Goal: Task Accomplishment & Management: Use online tool/utility

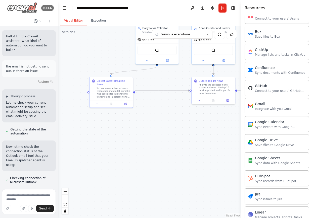
click at [4, 7] on icon at bounding box center [5, 7] width 4 height 1
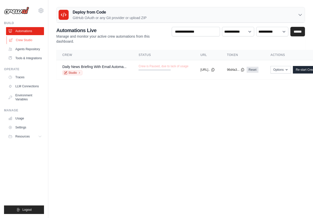
click at [22, 40] on link "Crew Studio" at bounding box center [26, 40] width 38 height 8
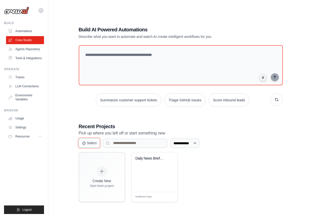
click at [88, 142] on button "Select" at bounding box center [89, 143] width 21 height 10
click at [121, 141] on label "Select All ( 1 )" at bounding box center [123, 143] width 20 height 5
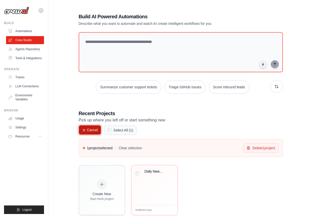
click at [89, 127] on button "Cancel" at bounding box center [90, 130] width 23 height 10
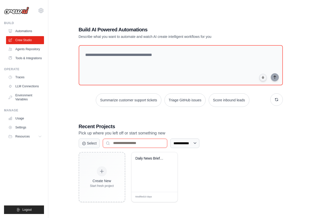
click at [128, 144] on input at bounding box center [135, 143] width 64 height 9
click at [145, 194] on div "Modified 10 days Edit" at bounding box center [154, 197] width 46 height 10
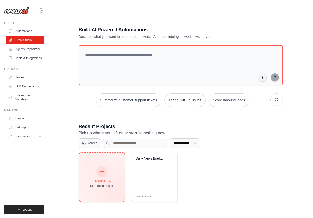
click at [98, 171] on div at bounding box center [101, 171] width 11 height 11
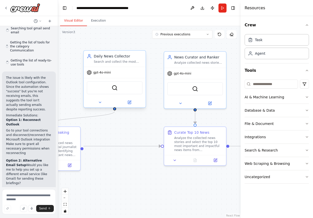
scroll to position [341, 0]
click at [192, 7] on button at bounding box center [192, 8] width 8 height 9
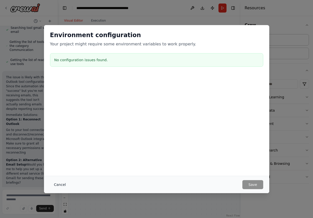
click at [61, 185] on button "Cancel" at bounding box center [60, 184] width 20 height 9
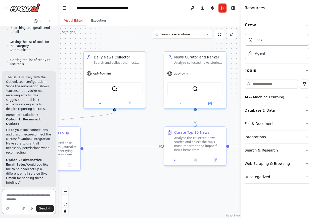
click at [14, 197] on textarea at bounding box center [29, 201] width 54 height 25
type textarea "**********"
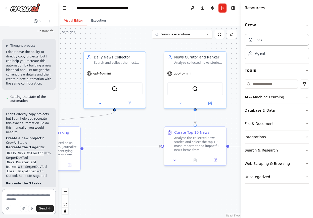
scroll to position [565, 0]
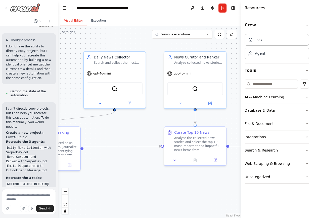
click at [6, 8] on icon at bounding box center [6, 8] width 4 height 4
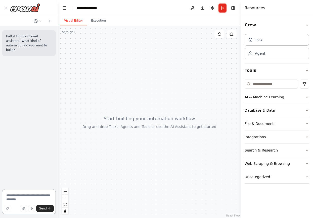
click at [23, 196] on textarea at bounding box center [29, 201] width 54 height 25
type textarea "*"
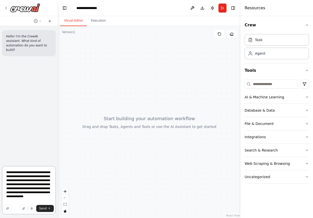
click at [17, 200] on textarea "**********" at bounding box center [29, 190] width 54 height 48
click at [45, 203] on textarea "**********" at bounding box center [29, 190] width 54 height 48
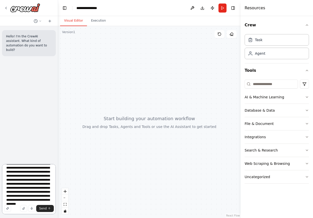
scroll to position [15, 0]
type textarea "**********"
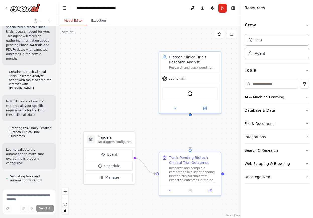
scroll to position [235, 0]
click at [89, 7] on div "**********" at bounding box center [100, 8] width 49 height 5
click at [222, 6] on button "Run" at bounding box center [222, 8] width 8 height 9
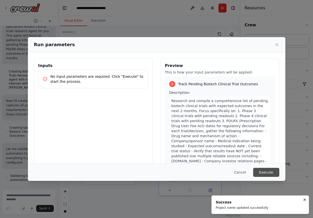
click at [270, 176] on button "Execute" at bounding box center [266, 172] width 26 height 9
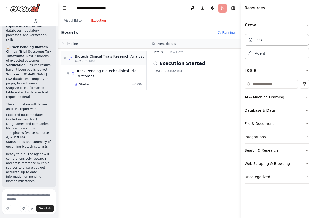
scroll to position [511, 0]
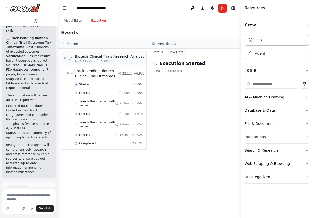
click at [177, 55] on button "Raw Data" at bounding box center [176, 52] width 21 height 7
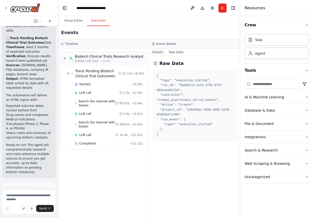
click at [162, 52] on button "Details" at bounding box center [157, 52] width 17 height 7
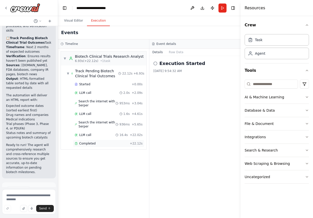
click at [89, 144] on span "Completed" at bounding box center [87, 144] width 16 height 4
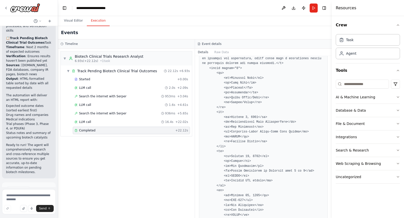
scroll to position [243, 0]
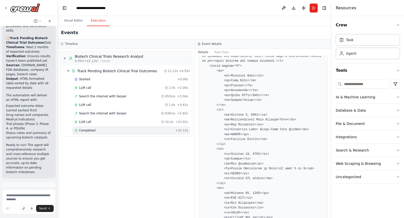
click at [244, 120] on pre at bounding box center [263, 173] width 123 height 367
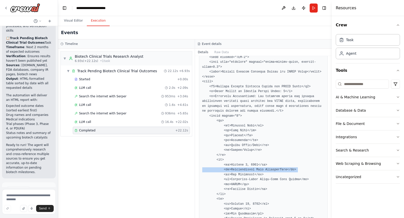
scroll to position [191, 0]
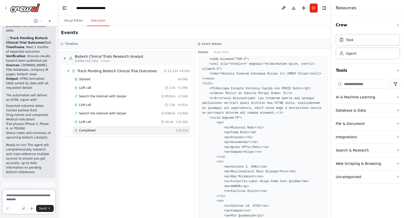
click at [19, 198] on textarea at bounding box center [29, 201] width 54 height 25
type textarea "**********"
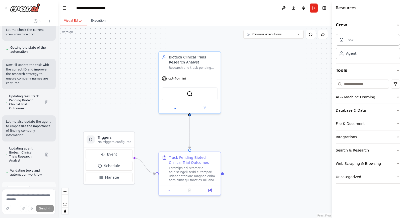
scroll to position [792, 0]
click at [71, 22] on button "Visual Editor" at bounding box center [73, 21] width 27 height 11
click at [38, 211] on span "Run Automation" at bounding box center [31, 213] width 24 height 4
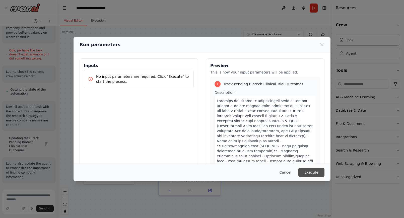
click at [312, 171] on button "Execute" at bounding box center [312, 172] width 26 height 9
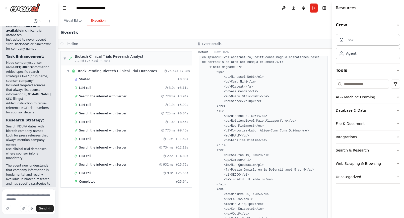
scroll to position [243, 0]
click at [241, 121] on pre at bounding box center [263, 173] width 123 height 367
drag, startPoint x: 241, startPoint y: 121, endPoint x: 273, endPoint y: 121, distance: 31.4
click at [273, 121] on pre at bounding box center [263, 173] width 123 height 367
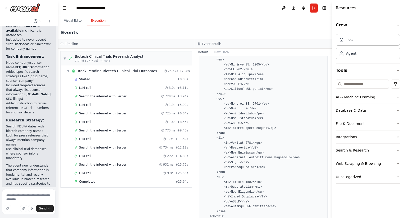
scroll to position [372, 0]
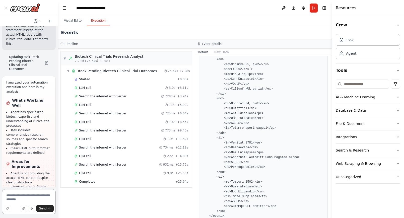
scroll to position [1233, 0]
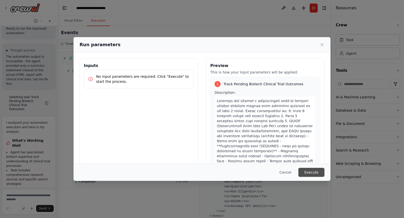
click at [312, 171] on button "Execute" at bounding box center [312, 172] width 26 height 9
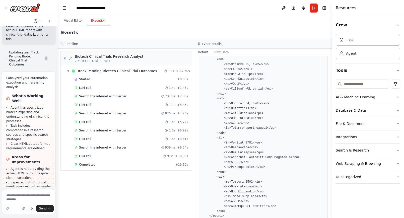
scroll to position [394, 0]
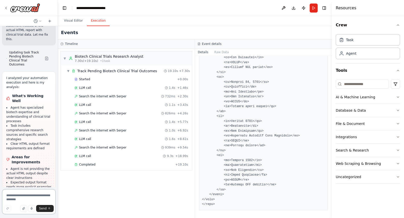
click at [14, 197] on textarea at bounding box center [29, 201] width 54 height 25
type textarea "**********"
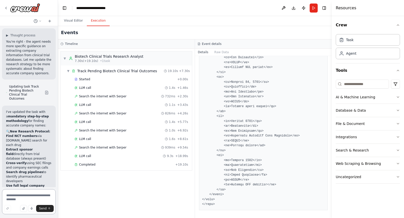
scroll to position [1479, 0]
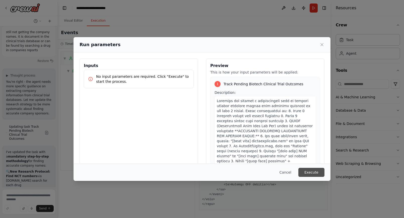
click at [312, 172] on button "Execute" at bounding box center [312, 172] width 26 height 9
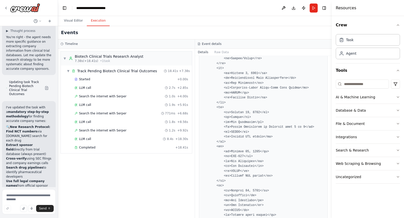
scroll to position [286, 0]
click at [239, 125] on pre at bounding box center [263, 131] width 123 height 367
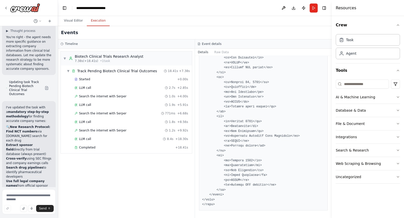
scroll to position [394, 0]
click at [242, 165] on pre at bounding box center [263, 23] width 123 height 367
copy pre "Obinutuzumab"
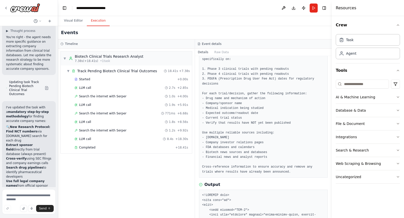
scroll to position [41, 0]
click at [73, 20] on button "Visual Editor" at bounding box center [73, 21] width 27 height 11
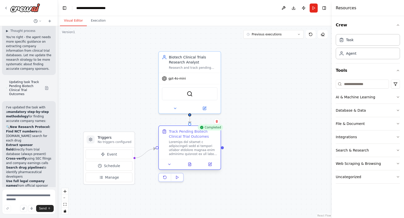
drag, startPoint x: 180, startPoint y: 172, endPoint x: 180, endPoint y: 146, distance: 25.9
click at [180, 146] on div at bounding box center [193, 148] width 49 height 16
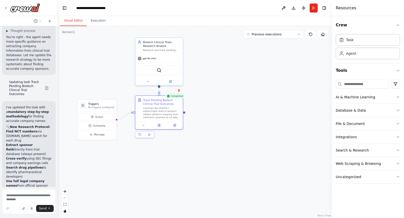
drag, startPoint x: 242, startPoint y: 158, endPoint x: 201, endPoint y: 113, distance: 61.1
click at [201, 113] on div ".deletable-edge-delete-btn { width: 20px; height: 20px; border: 0px solid #ffff…" at bounding box center [195, 122] width 274 height 192
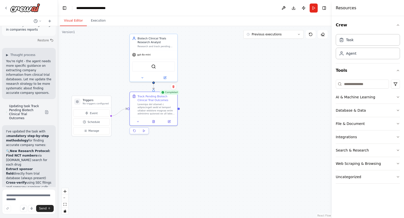
scroll to position [1479, 0]
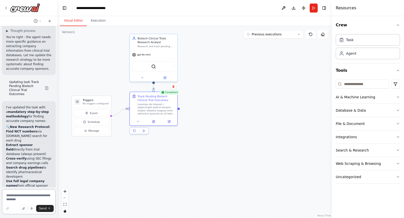
click at [11, 199] on textarea at bounding box center [29, 201] width 54 height 25
type textarea "**********"
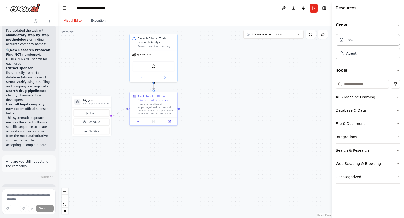
scroll to position [1561, 0]
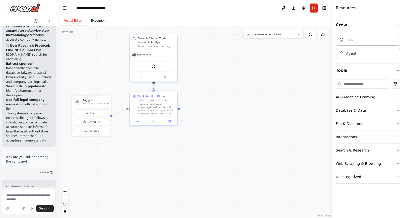
click at [101, 22] on button "Execution" at bounding box center [98, 21] width 23 height 11
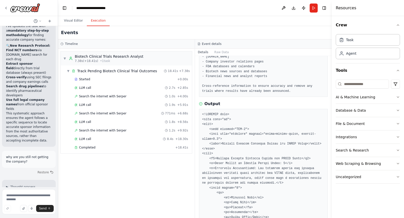
scroll to position [0, 0]
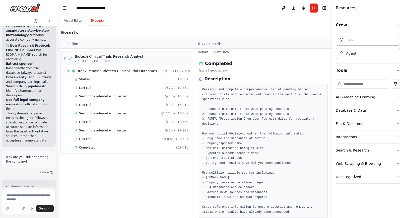
click at [224, 49] on button "Raw Data" at bounding box center [221, 52] width 21 height 7
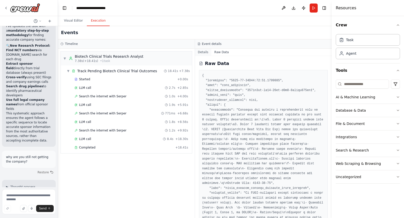
click at [204, 53] on button "Details" at bounding box center [203, 52] width 17 height 7
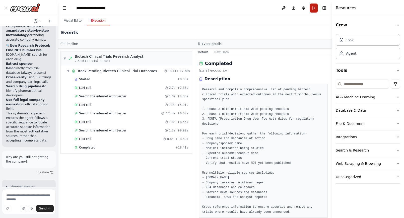
click at [312, 6] on button "Run" at bounding box center [314, 8] width 8 height 9
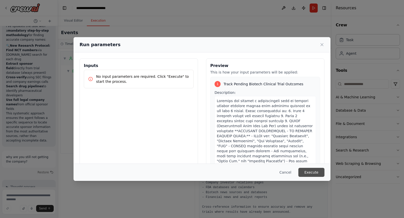
click at [312, 170] on button "Execute" at bounding box center [312, 172] width 26 height 9
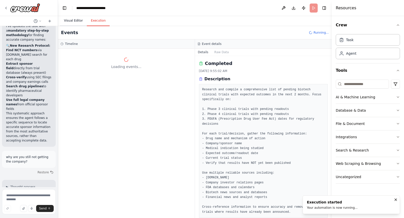
click at [74, 21] on button "Visual Editor" at bounding box center [73, 21] width 27 height 11
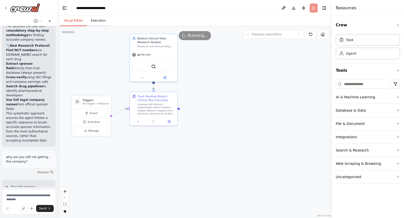
click at [98, 20] on button "Execution" at bounding box center [98, 21] width 23 height 11
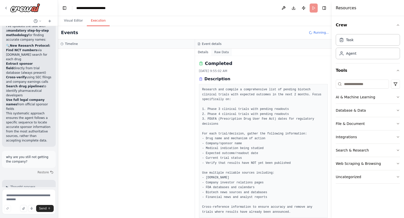
click at [222, 52] on button "Raw Data" at bounding box center [221, 52] width 21 height 7
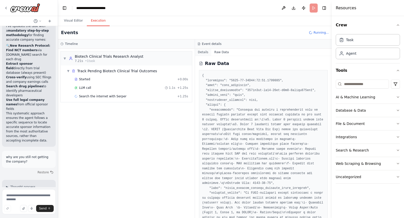
click at [199, 50] on button "Details" at bounding box center [203, 52] width 17 height 7
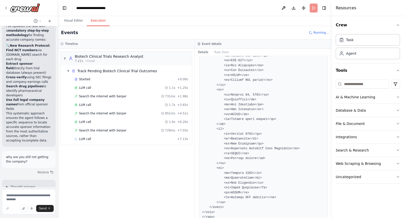
scroll to position [394, 0]
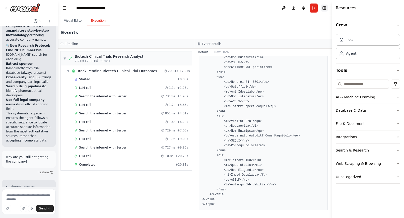
click at [312, 6] on button "Toggle Right Sidebar" at bounding box center [324, 8] width 7 height 7
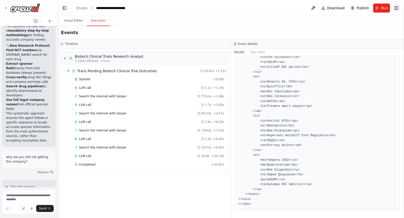
scroll to position [374, 0]
click at [312, 6] on button "Download" at bounding box center [333, 8] width 28 height 9
click at [84, 7] on link "Studio" at bounding box center [81, 8] width 11 height 4
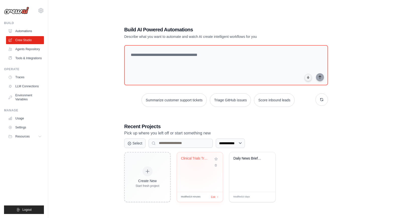
click at [196, 159] on div "Clinical Trials Tracker" at bounding box center [196, 158] width 30 height 5
click at [205, 172] on div "Clinical Trials Tracker" at bounding box center [200, 172] width 46 height 40
click at [199, 157] on div "Clinical Trials Tracker" at bounding box center [196, 158] width 30 height 5
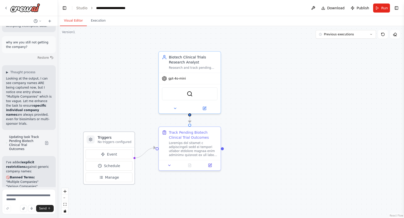
scroll to position [1676, 0]
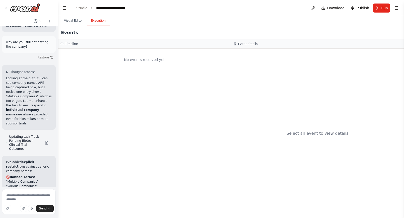
click at [96, 23] on button "Execution" at bounding box center [98, 21] width 23 height 11
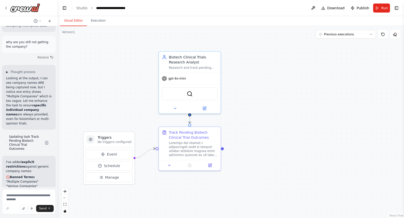
click at [69, 21] on button "Visual Editor" at bounding box center [73, 21] width 27 height 11
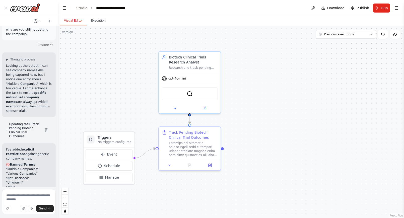
scroll to position [1692, 0]
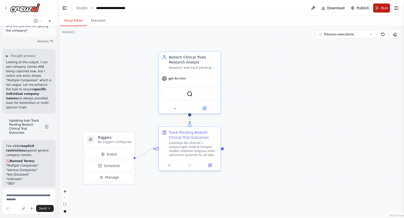
click at [381, 8] on button "Run" at bounding box center [381, 8] width 17 height 9
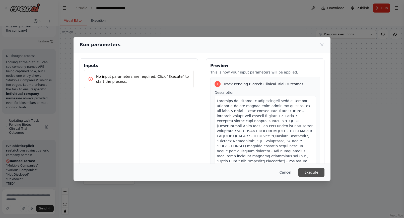
click at [311, 175] on button "Execute" at bounding box center [312, 172] width 26 height 9
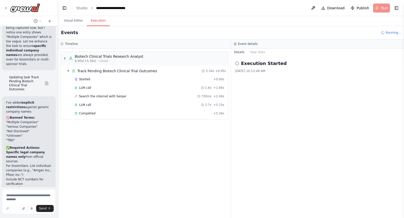
scroll to position [1737, 0]
click at [262, 53] on button "Raw Data" at bounding box center [258, 52] width 21 height 7
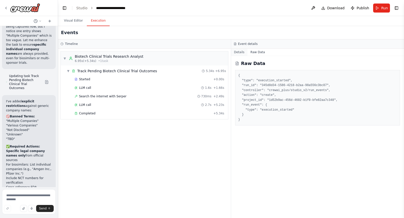
click at [238, 53] on button "Details" at bounding box center [239, 52] width 17 height 7
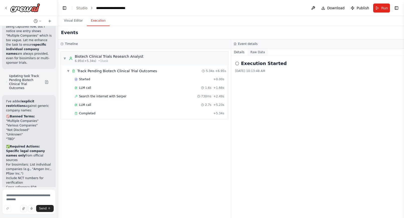
click at [257, 52] on button "Raw Data" at bounding box center [258, 52] width 21 height 7
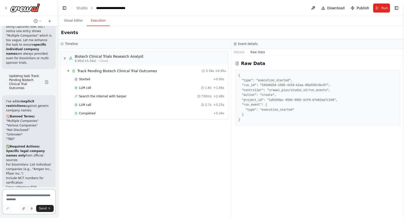
click at [22, 199] on textarea at bounding box center [29, 201] width 54 height 25
type textarea "**********"
click at [269, 99] on pre "{ "type": "execution_started", "run_id": "345d8d34-1586-4218-b2aa-98a556c3bc87"…" at bounding box center [318, 97] width 159 height 49
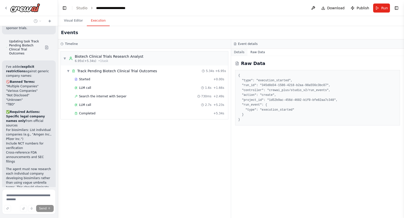
click at [238, 53] on button "Details" at bounding box center [239, 52] width 17 height 7
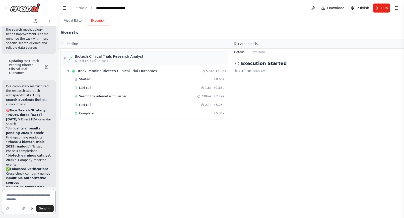
scroll to position [2067, 0]
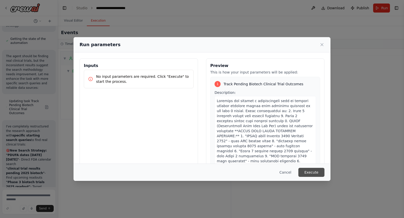
click at [314, 171] on button "Execute" at bounding box center [312, 172] width 26 height 9
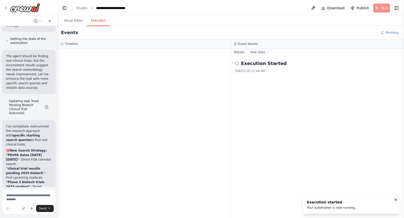
click at [258, 53] on button "Raw Data" at bounding box center [258, 52] width 21 height 7
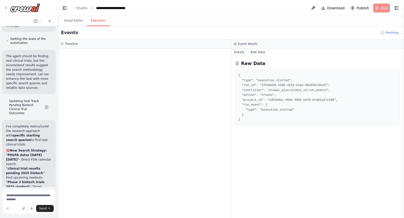
click at [244, 52] on button "Details" at bounding box center [239, 52] width 17 height 7
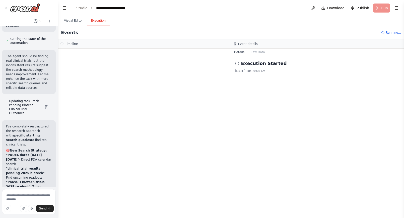
click at [235, 43] on icon at bounding box center [235, 44] width 2 height 3
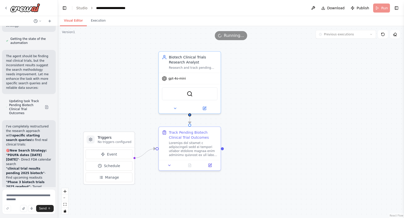
click at [74, 20] on button "Visual Editor" at bounding box center [73, 21] width 27 height 11
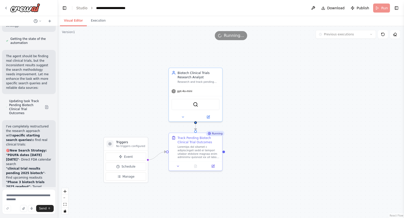
scroll to position [2067, 0]
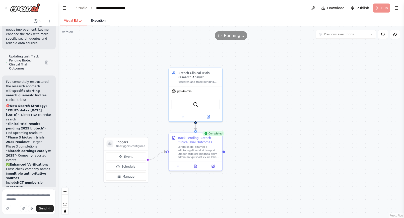
click at [99, 20] on button "Execution" at bounding box center [98, 21] width 23 height 11
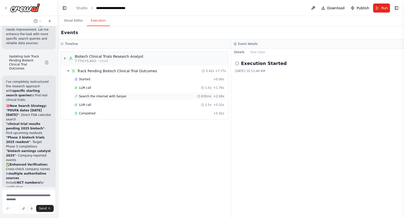
click at [98, 98] on span "Search the internet with Serper" at bounding box center [102, 96] width 47 height 4
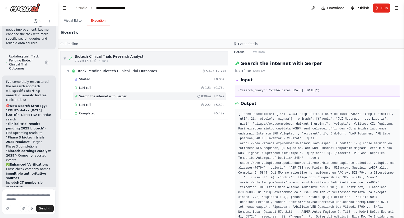
click at [76, 55] on div "Biotech Clinical Trials Research Analyst" at bounding box center [109, 56] width 69 height 5
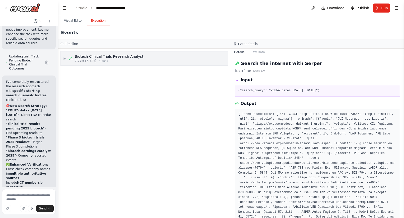
click at [64, 58] on span "▶" at bounding box center [64, 59] width 3 height 4
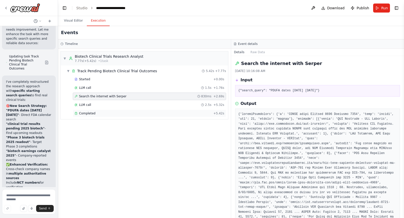
click at [99, 114] on div "Completed" at bounding box center [143, 114] width 137 height 4
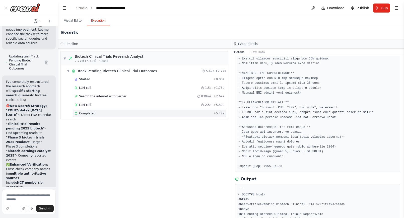
scroll to position [113, 0]
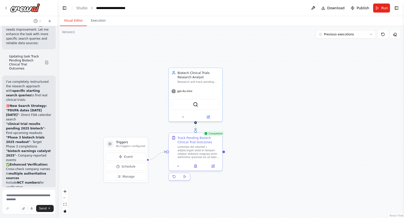
click at [71, 19] on button "Visual Editor" at bounding box center [73, 21] width 27 height 11
click at [179, 167] on icon at bounding box center [179, 166] width 4 height 4
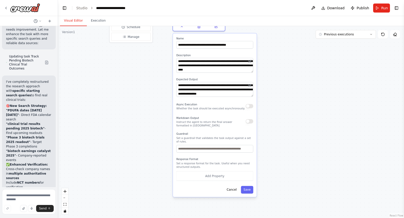
drag, startPoint x: 291, startPoint y: 188, endPoint x: 300, endPoint y: 35, distance: 153.5
click at [300, 35] on div ".deletable-edge-delete-btn { width: 20px; height: 20px; border: 0px solid #ffff…" at bounding box center [231, 122] width 346 height 192
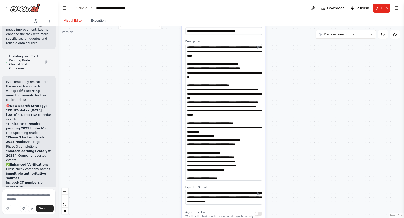
drag, startPoint x: 261, startPoint y: 58, endPoint x: 259, endPoint y: 184, distance: 126.3
click at [260, 181] on textarea at bounding box center [224, 112] width 77 height 137
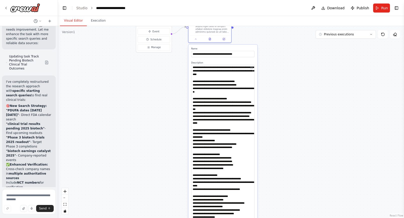
drag, startPoint x: 253, startPoint y: 180, endPoint x: 289, endPoint y: 230, distance: 61.7
click at [289, 218] on html "Hello! I'm the CrewAI assistant. What kind of automation do you want to build? …" at bounding box center [202, 109] width 404 height 218
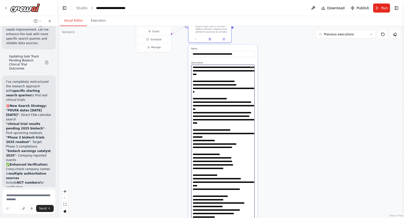
drag, startPoint x: 193, startPoint y: 185, endPoint x: 201, endPoint y: 192, distance: 10.6
click at [201, 192] on textarea at bounding box center [222, 148] width 63 height 167
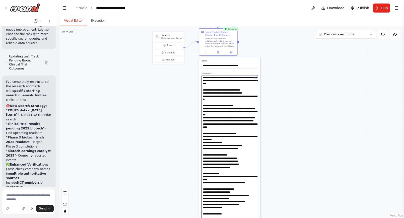
type textarea "**********"
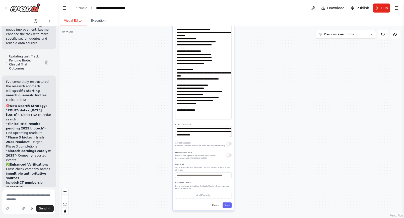
drag, startPoint x: 289, startPoint y: 202, endPoint x: 267, endPoint y: 93, distance: 110.5
click at [267, 93] on div ".deletable-edge-delete-btn { width: 20px; height: 20px; border: 0px solid #ffff…" at bounding box center [231, 122] width 346 height 192
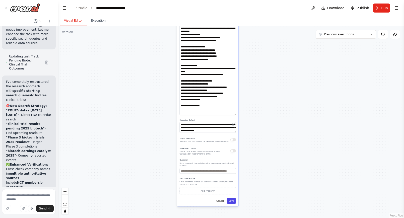
click at [232, 201] on button "Save" at bounding box center [231, 201] width 9 height 6
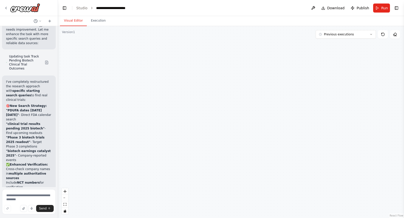
click at [72, 19] on button "Visual Editor" at bounding box center [73, 21] width 27 height 11
click at [7, 7] on icon at bounding box center [6, 8] width 4 height 4
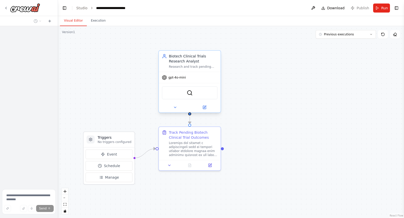
scroll to position [32, 0]
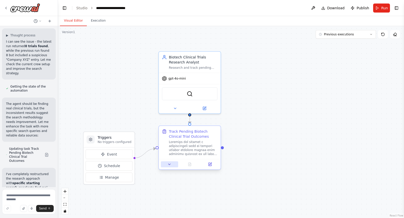
click at [171, 165] on icon at bounding box center [170, 164] width 4 height 4
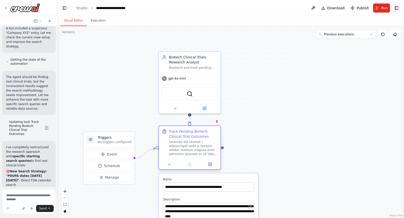
scroll to position [2002, 0]
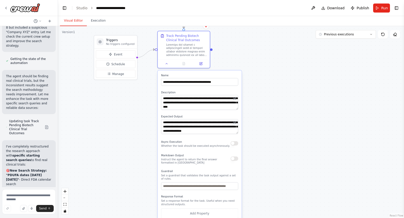
drag, startPoint x: 299, startPoint y: 209, endPoint x: 272, endPoint y: 98, distance: 114.5
click at [272, 98] on div ".deletable-edge-delete-btn { width: 20px; height: 20px; border: 0px solid #ffff…" at bounding box center [231, 122] width 346 height 192
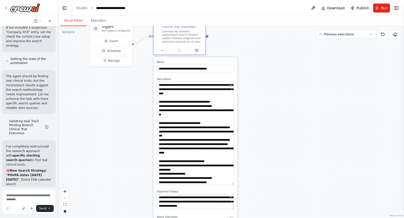
drag, startPoint x: 233, startPoint y: 95, endPoint x: 258, endPoint y: 196, distance: 103.7
click at [258, 195] on div ".deletable-edge-delete-btn { width: 20px; height: 20px; border: 0px solid #ffff…" at bounding box center [231, 122] width 346 height 192
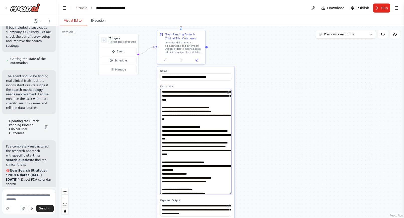
scroll to position [118, 0]
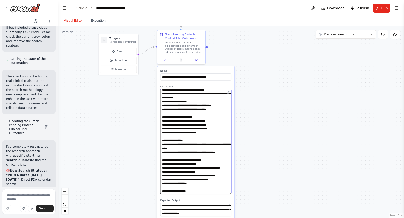
drag, startPoint x: 171, startPoint y: 141, endPoint x: 170, endPoint y: 198, distance: 57.3
click at [170, 198] on div "**********" at bounding box center [195, 187] width 77 height 243
click at [174, 113] on textarea at bounding box center [195, 141] width 71 height 105
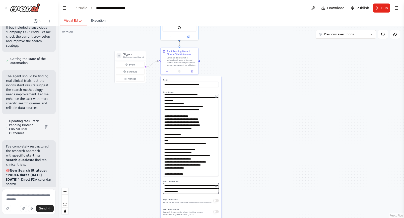
click at [200, 186] on textarea "**********" at bounding box center [191, 188] width 56 height 11
drag, startPoint x: 200, startPoint y: 186, endPoint x: 210, endPoint y: 186, distance: 10.0
click at [210, 186] on textarea "**********" at bounding box center [191, 188] width 56 height 11
click at [199, 185] on textarea "**********" at bounding box center [191, 188] width 56 height 11
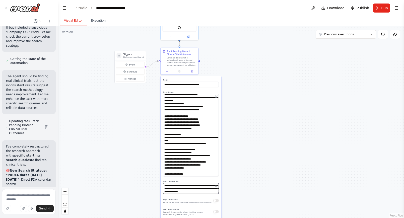
drag, startPoint x: 199, startPoint y: 185, endPoint x: 208, endPoint y: 185, distance: 8.8
click at [208, 186] on textarea "**********" at bounding box center [191, 188] width 56 height 11
type textarea "**********"
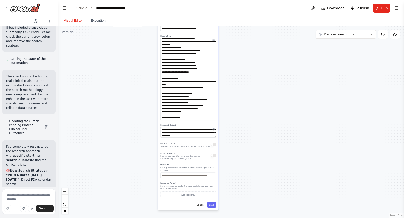
drag, startPoint x: 275, startPoint y: 195, endPoint x: 271, endPoint y: 121, distance: 73.9
click at [271, 121] on div ".deletable-edge-delete-btn { width: 20px; height: 20px; border: 0px solid #ffff…" at bounding box center [231, 122] width 346 height 192
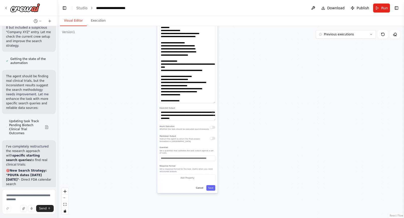
click at [211, 191] on div "**********" at bounding box center [187, 98] width 61 height 190
click at [212, 187] on button "Save" at bounding box center [210, 188] width 9 height 6
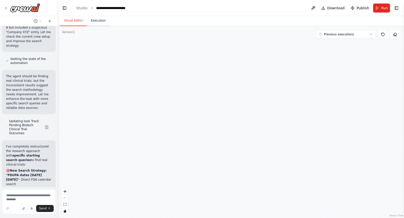
click at [99, 21] on button "Execution" at bounding box center [98, 21] width 23 height 11
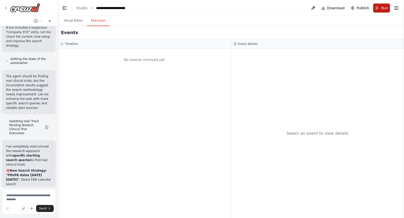
click at [384, 6] on span "Run" at bounding box center [384, 8] width 7 height 5
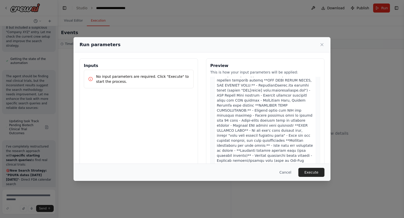
scroll to position [91, 0]
click at [312, 170] on button "Execute" at bounding box center [312, 172] width 26 height 9
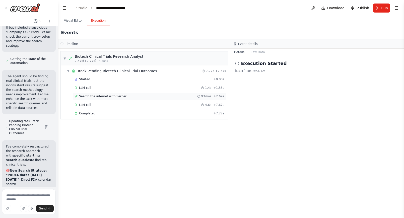
click at [91, 98] on div "Search the internet with [PERSON_NAME] 934ms + 2.69s" at bounding box center [149, 97] width 153 height 8
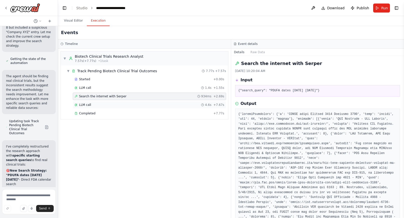
click at [81, 102] on div "LLM call 4.6s + 7.67s" at bounding box center [149, 105] width 153 height 8
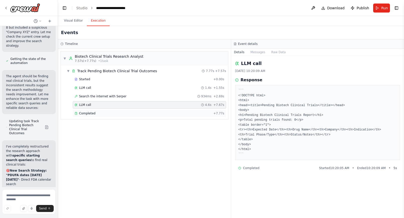
click at [83, 112] on span "Completed" at bounding box center [87, 114] width 16 height 4
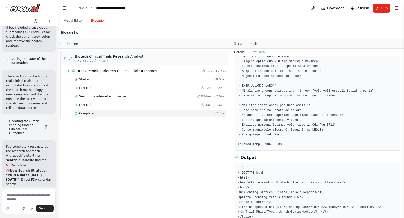
scroll to position [158, 0]
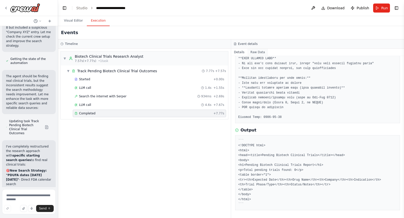
click at [254, 51] on button "Raw Data" at bounding box center [258, 52] width 21 height 7
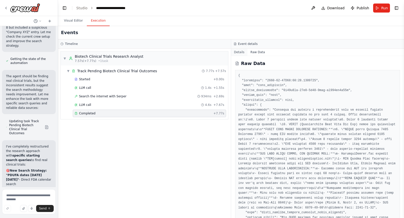
click at [243, 51] on button "Details" at bounding box center [239, 52] width 17 height 7
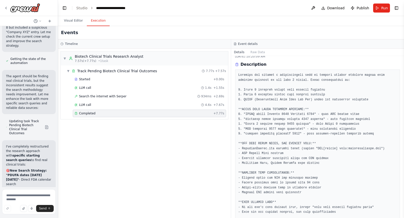
scroll to position [0, 0]
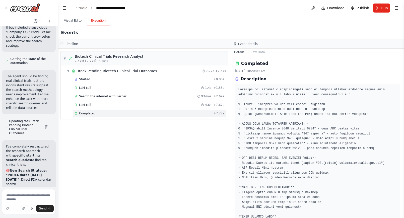
click at [271, 129] on pre at bounding box center [318, 182] width 159 height 191
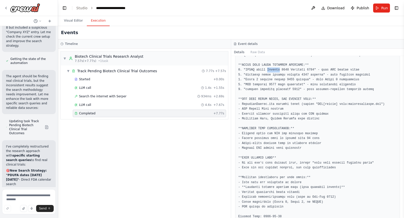
scroll to position [60, 0]
click at [252, 142] on pre at bounding box center [318, 122] width 159 height 191
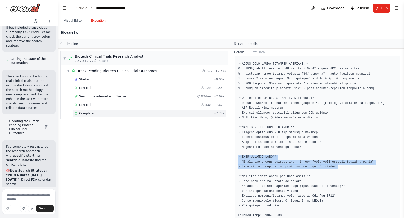
drag, startPoint x: 238, startPoint y: 157, endPoint x: 301, endPoint y: 172, distance: 64.3
click at [301, 172] on div at bounding box center [317, 123] width 165 height 198
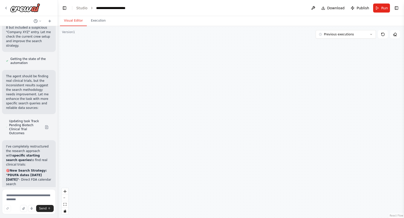
click at [75, 22] on button "Visual Editor" at bounding box center [73, 21] width 27 height 11
click at [8, 7] on icon at bounding box center [6, 8] width 4 height 4
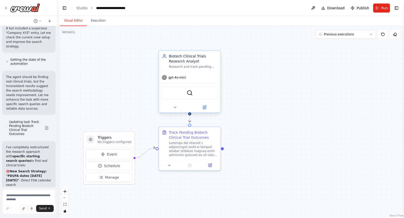
scroll to position [2002, 0]
click at [211, 163] on icon at bounding box center [210, 164] width 2 height 2
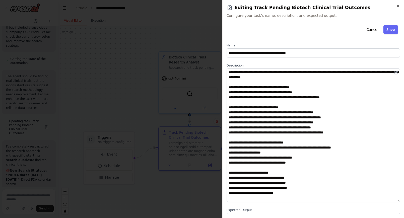
drag, startPoint x: 399, startPoint y: 94, endPoint x: 398, endPoint y: 199, distance: 105.0
click at [398, 199] on textarea at bounding box center [314, 136] width 174 height 134
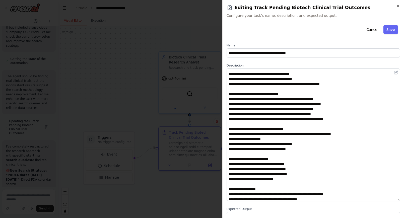
scroll to position [0, 0]
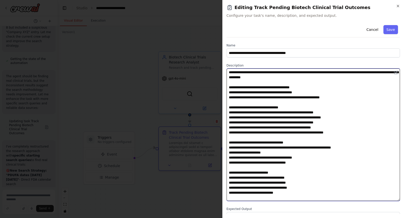
click at [263, 112] on textarea at bounding box center [314, 135] width 174 height 133
click at [260, 113] on textarea at bounding box center [314, 135] width 174 height 133
drag, startPoint x: 260, startPoint y: 113, endPoint x: 301, endPoint y: 113, distance: 40.9
click at [301, 113] on textarea at bounding box center [314, 135] width 174 height 133
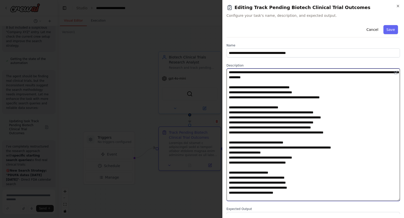
click at [275, 113] on textarea at bounding box center [314, 135] width 174 height 133
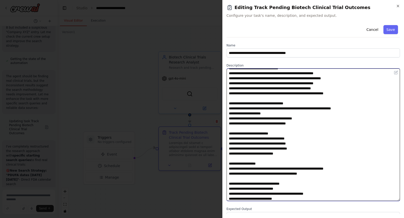
scroll to position [33, 0]
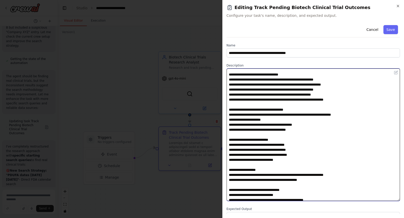
drag, startPoint x: 228, startPoint y: 169, endPoint x: 227, endPoint y: 185, distance: 15.6
click at [227, 185] on textarea at bounding box center [314, 135] width 174 height 133
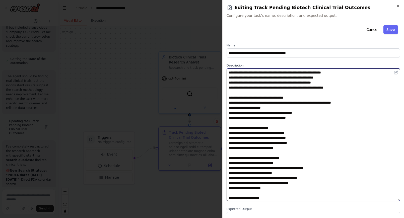
scroll to position [46, 0]
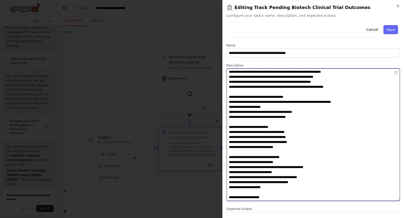
click at [240, 157] on textarea at bounding box center [314, 135] width 174 height 133
click at [255, 162] on textarea at bounding box center [314, 135] width 174 height 133
drag, startPoint x: 255, startPoint y: 162, endPoint x: 289, endPoint y: 162, distance: 34.2
click at [289, 162] on textarea at bounding box center [314, 135] width 174 height 133
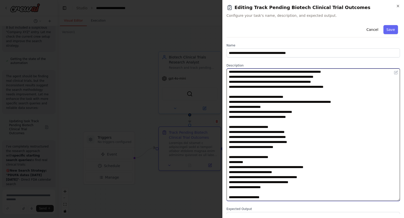
click at [235, 168] on textarea at bounding box center [314, 135] width 174 height 133
click at [324, 167] on textarea at bounding box center [314, 135] width 174 height 133
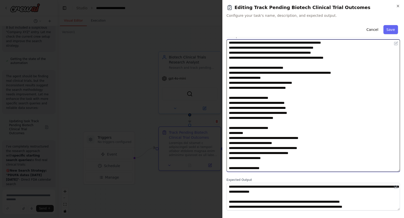
scroll to position [30, 0]
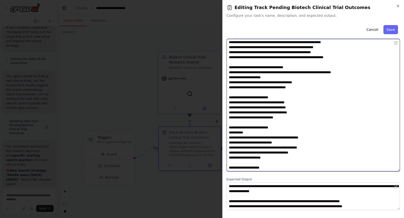
drag, startPoint x: 256, startPoint y: 167, endPoint x: 257, endPoint y: 163, distance: 4.1
click at [257, 163] on textarea at bounding box center [314, 105] width 174 height 133
click at [265, 167] on textarea at bounding box center [314, 105] width 174 height 133
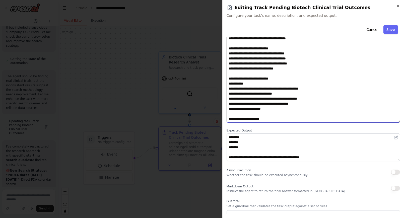
scroll to position [114, 0]
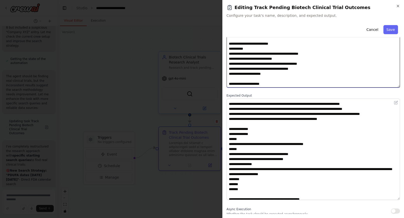
drag, startPoint x: 399, startPoint y: 124, endPoint x: 406, endPoint y: 214, distance: 89.9
click at [404, 214] on html "Hello! I'm the CrewAI assistant. What kind of automation do you want to build? …" at bounding box center [202, 109] width 404 height 218
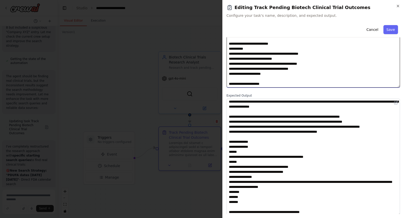
scroll to position [11, 0]
type textarea "**********"
click at [395, 28] on button "Save" at bounding box center [391, 29] width 15 height 9
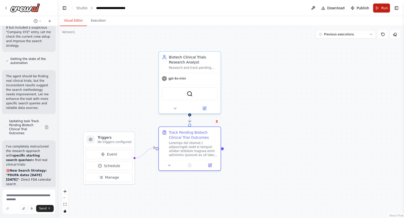
click at [383, 7] on span "Run" at bounding box center [384, 8] width 7 height 5
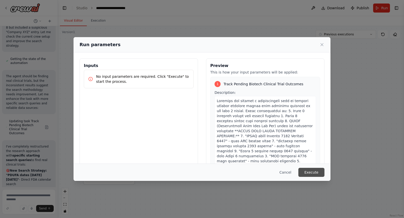
click at [313, 173] on button "Execute" at bounding box center [312, 172] width 26 height 9
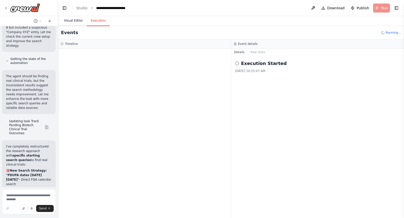
click at [74, 19] on button "Visual Editor" at bounding box center [73, 21] width 27 height 11
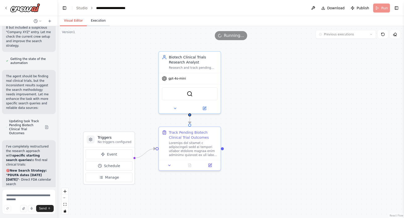
click at [94, 20] on button "Execution" at bounding box center [98, 21] width 23 height 11
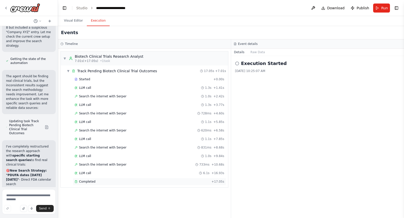
click at [91, 180] on div "Completed + 17.05s" at bounding box center [149, 182] width 153 height 8
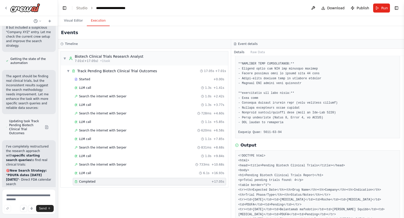
scroll to position [168, 0]
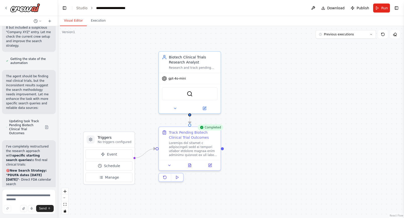
click at [73, 21] on button "Visual Editor" at bounding box center [73, 21] width 27 height 11
click at [210, 165] on icon at bounding box center [210, 164] width 2 height 2
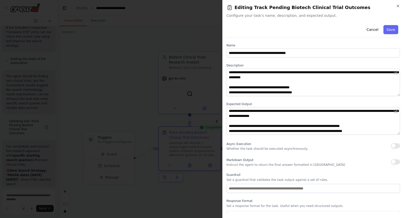
click at [398, 160] on button "button" at bounding box center [395, 161] width 9 height 5
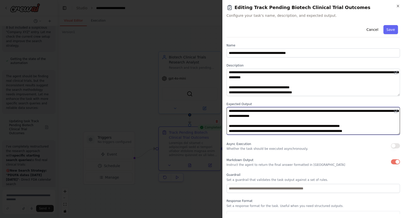
click at [259, 115] on textarea "**********" at bounding box center [314, 121] width 174 height 28
drag, startPoint x: 259, startPoint y: 115, endPoint x: 314, endPoint y: 115, distance: 55.8
click at [314, 115] on textarea "**********" at bounding box center [314, 121] width 174 height 28
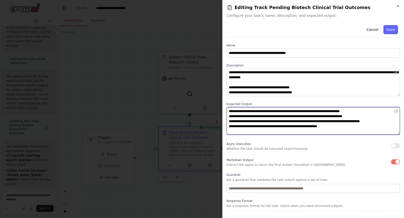
scroll to position [10, 0]
drag, startPoint x: 229, startPoint y: 115, endPoint x: 229, endPoint y: 119, distance: 3.8
click at [229, 119] on textarea "**********" at bounding box center [314, 121] width 174 height 28
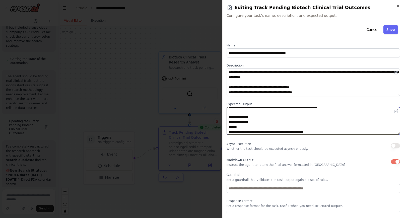
scroll to position [0, 0]
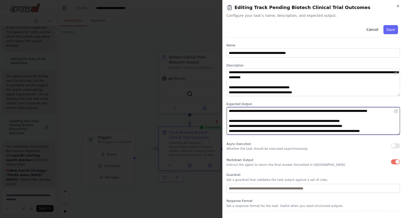
drag, startPoint x: 229, startPoint y: 116, endPoint x: 229, endPoint y: 121, distance: 5.5
click at [229, 121] on textarea "**********" at bounding box center [314, 121] width 174 height 28
click at [229, 126] on textarea "**********" at bounding box center [314, 121] width 174 height 28
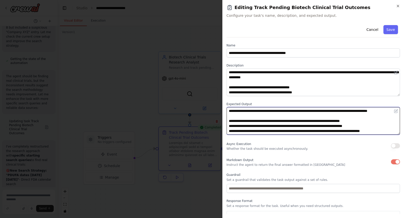
drag, startPoint x: 229, startPoint y: 125, endPoint x: 387, endPoint y: 126, distance: 158.2
click at [387, 126] on textarea "**********" at bounding box center [314, 121] width 174 height 28
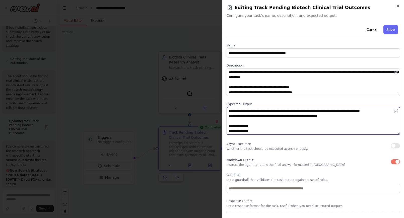
scroll to position [16, 0]
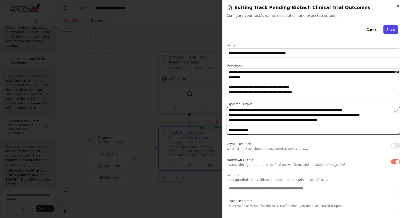
type textarea "**********"
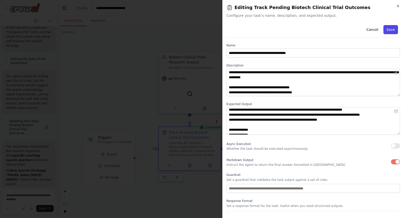
click at [392, 31] on button "Save" at bounding box center [391, 29] width 15 height 9
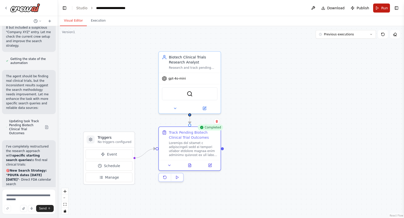
click at [383, 9] on span "Run" at bounding box center [384, 8] width 7 height 5
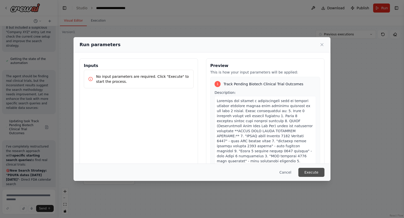
click at [313, 172] on button "Execute" at bounding box center [312, 172] width 26 height 9
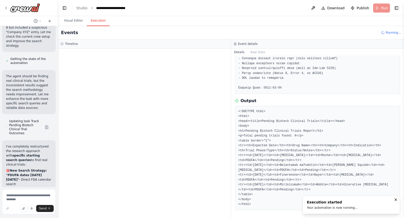
click at [242, 43] on h3 "Event details" at bounding box center [248, 44] width 20 height 4
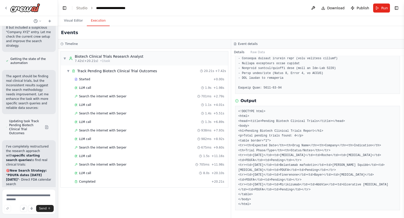
click at [261, 166] on pre "<!DOCTYPE html> <html> <head><title>Pending Biotech Clinical Trials</title></he…" at bounding box center [318, 158] width 159 height 98
click at [261, 165] on pre "<!DOCTYPE html> <html> <head><title>Pending Biotech Clinical Trials</title></he…" at bounding box center [318, 158] width 159 height 98
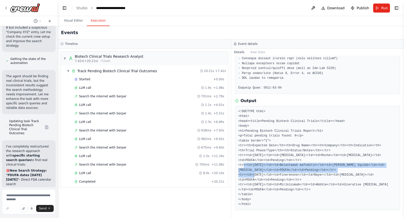
click at [261, 165] on pre "<!DOCTYPE html> <html> <head><title>Pending Biotech Clinical Trials</title></he…" at bounding box center [318, 158] width 159 height 98
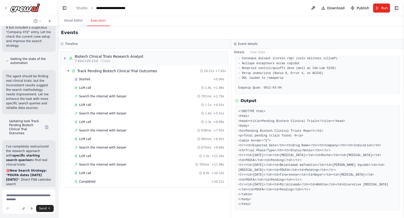
click at [302, 151] on pre "<!DOCTYPE html> <html> <head><title>Pending Biotech Clinical Trials</title></he…" at bounding box center [318, 158] width 159 height 98
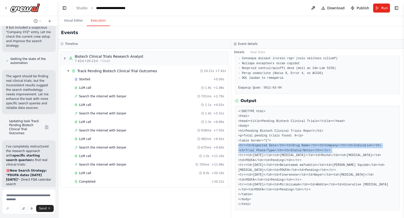
click at [302, 151] on pre "<!DOCTYPE html> <html> <head><title>Pending Biotech Clinical Trials</title></he…" at bounding box center [318, 158] width 159 height 98
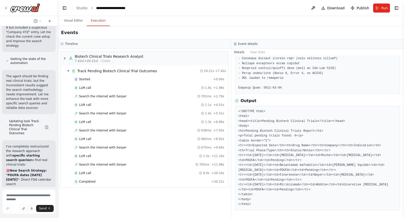
click at [300, 147] on pre "<!DOCTYPE html> <html> <head><title>Pending Biotech Clinical Trials</title></he…" at bounding box center [318, 158] width 159 height 98
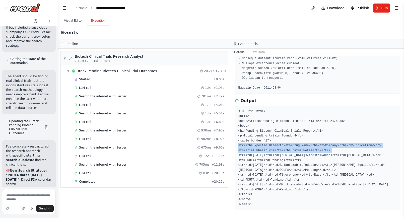
click at [300, 147] on pre "<!DOCTYPE html> <html> <head><title>Pending Biotech Clinical Trials</title></he…" at bounding box center [318, 158] width 159 height 98
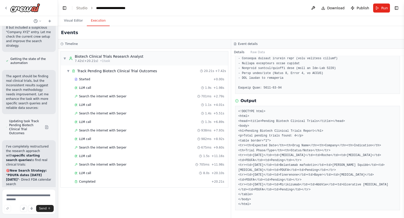
click at [313, 176] on pre "<!DOCTYPE html> <html> <head><title>Pending Biotech Clinical Trials</title></he…" at bounding box center [318, 158] width 159 height 98
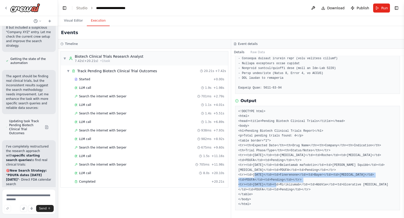
click at [313, 176] on pre "<!DOCTYPE html> <html> <head><title>Pending Biotech Clinical Trials</title></he…" at bounding box center [318, 158] width 159 height 98
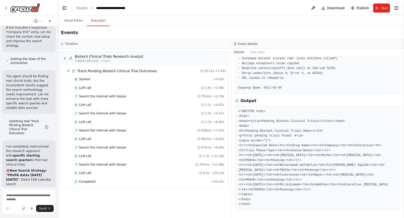
click at [304, 155] on pre "<!DOCTYPE html> <html> <head><title>Pending Biotech Clinical Trials</title></he…" at bounding box center [318, 158] width 159 height 98
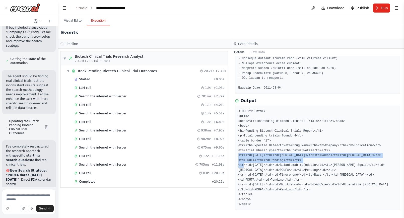
click at [304, 155] on pre "<!DOCTYPE html> <html> <head><title>Pending Biotech Clinical Trials</title></he…" at bounding box center [318, 158] width 159 height 98
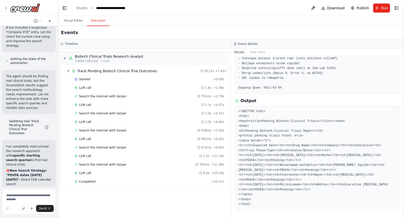
click at [294, 163] on pre "<!DOCTYPE html> <html> <head><title>Pending Biotech Clinical Trials</title></he…" at bounding box center [318, 158] width 159 height 98
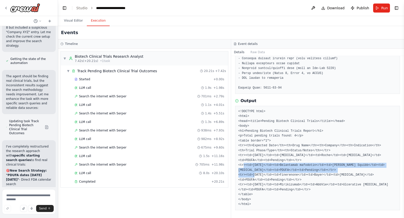
click at [294, 163] on pre "<!DOCTYPE html> <html> <head><title>Pending Biotech Clinical Trials</title></he…" at bounding box center [318, 158] width 159 height 98
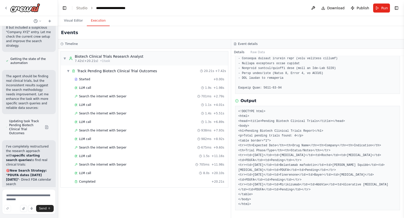
click at [303, 165] on pre "<!DOCTYPE html> <html> <head><title>Pending Biotech Clinical Trials</title></he…" at bounding box center [318, 158] width 159 height 98
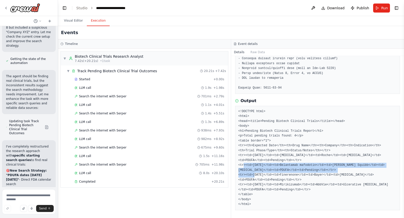
click at [303, 165] on pre "<!DOCTYPE html> <html> <head><title>Pending Biotech Clinical Trials</title></he…" at bounding box center [318, 158] width 159 height 98
click at [285, 172] on pre "<!DOCTYPE html> <html> <head><title>Pending Biotech Clinical Trials</title></he…" at bounding box center [318, 158] width 159 height 98
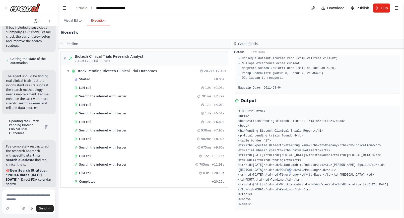
click at [285, 172] on pre "<!DOCTYPE html> <html> <head><title>Pending Biotech Clinical Trials</title></he…" at bounding box center [318, 158] width 159 height 98
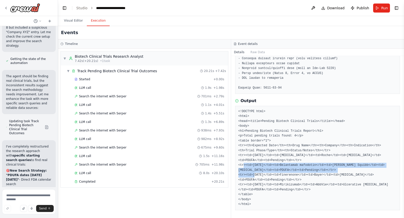
click at [285, 172] on pre "<!DOCTYPE html> <html> <head><title>Pending Biotech Clinical Trials</title></he…" at bounding box center [318, 158] width 159 height 98
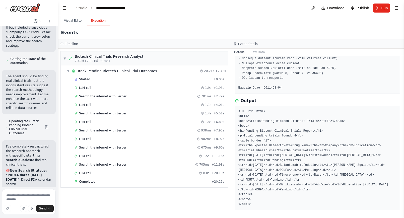
click at [283, 174] on pre "<!DOCTYPE html> <html> <head><title>Pending Biotech Clinical Trials</title></he…" at bounding box center [318, 158] width 159 height 98
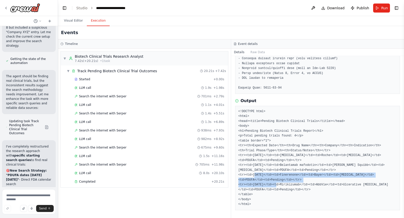
click at [283, 174] on pre "<!DOCTYPE html> <html> <head><title>Pending Biotech Clinical Trials</title></he…" at bounding box center [318, 158] width 159 height 98
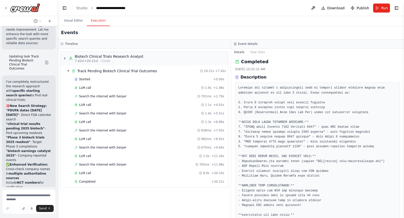
scroll to position [0, 0]
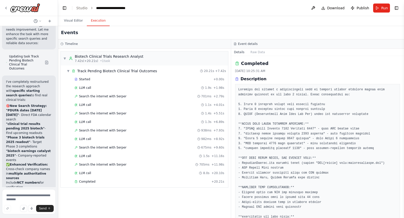
click at [299, 104] on pre at bounding box center [318, 173] width 159 height 172
click at [309, 103] on pre at bounding box center [318, 173] width 159 height 172
click at [299, 104] on pre at bounding box center [318, 173] width 159 height 172
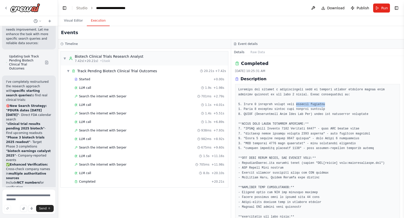
drag, startPoint x: 299, startPoint y: 104, endPoint x: 312, endPoint y: 104, distance: 12.8
click at [312, 104] on pre at bounding box center [318, 173] width 159 height 172
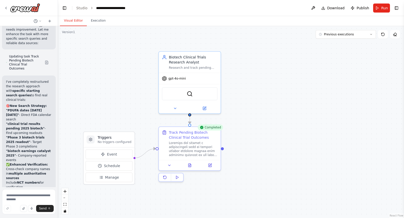
click at [74, 19] on button "Visual Editor" at bounding box center [73, 21] width 27 height 11
click at [211, 166] on button at bounding box center [209, 164] width 17 height 6
click at [211, 165] on icon at bounding box center [210, 164] width 3 height 3
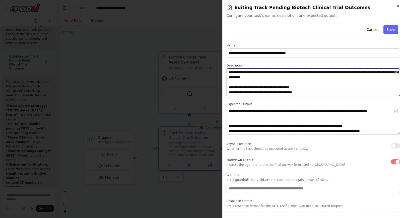
drag, startPoint x: 280, startPoint y: 88, endPoint x: 291, endPoint y: 86, distance: 11.7
click at [291, 86] on textarea at bounding box center [314, 83] width 174 height 28
drag, startPoint x: 275, startPoint y: 88, endPoint x: 316, endPoint y: 87, distance: 40.7
click at [316, 87] on textarea at bounding box center [314, 83] width 174 height 28
click at [281, 88] on textarea at bounding box center [314, 83] width 174 height 28
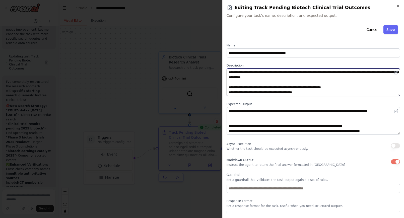
drag, startPoint x: 281, startPoint y: 88, endPoint x: 342, endPoint y: 88, distance: 61.0
click at [342, 88] on textarea at bounding box center [314, 83] width 174 height 28
click at [282, 92] on textarea at bounding box center [314, 83] width 174 height 28
drag, startPoint x: 282, startPoint y: 92, endPoint x: 296, endPoint y: 92, distance: 14.1
click at [296, 92] on textarea at bounding box center [314, 83] width 174 height 28
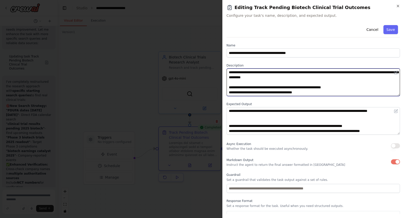
paste textarea "**********"
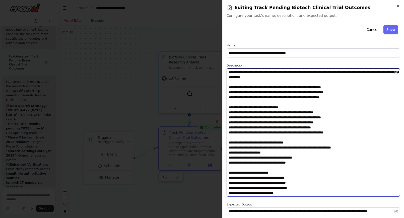
drag, startPoint x: 399, startPoint y: 95, endPoint x: 400, endPoint y: 188, distance: 93.4
click at [400, 194] on textarea at bounding box center [314, 133] width 174 height 128
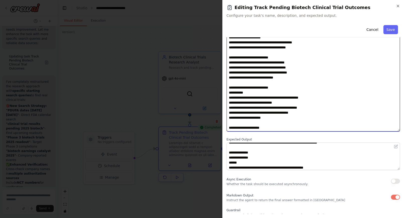
scroll to position [27, 0]
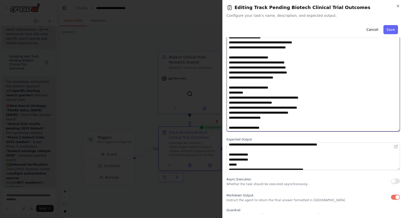
type textarea "**********"
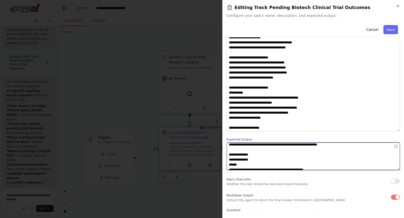
drag, startPoint x: 228, startPoint y: 163, endPoint x: 294, endPoint y: 167, distance: 65.9
click at [294, 167] on textarea "**********" at bounding box center [314, 157] width 174 height 28
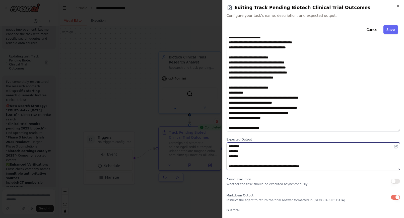
scroll to position [100, 0]
click at [333, 166] on textarea "**********" at bounding box center [314, 157] width 174 height 28
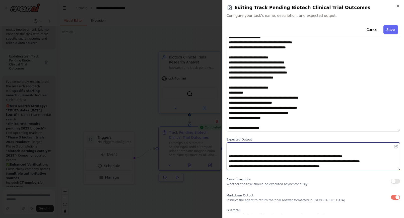
scroll to position [25, 0]
type textarea "**********"
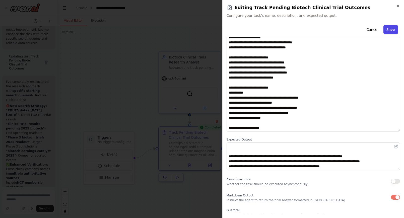
click at [392, 30] on button "Save" at bounding box center [391, 29] width 15 height 9
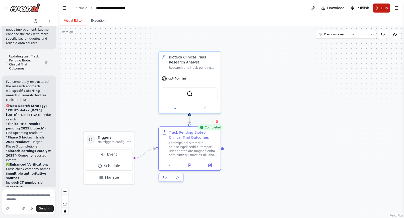
click at [384, 7] on span "Run" at bounding box center [384, 8] width 7 height 5
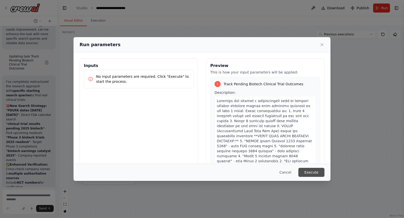
click at [311, 173] on button "Execute" at bounding box center [312, 172] width 26 height 9
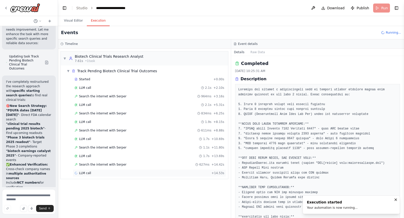
click at [120, 173] on div "LLM call + 14.53s" at bounding box center [150, 173] width 150 height 4
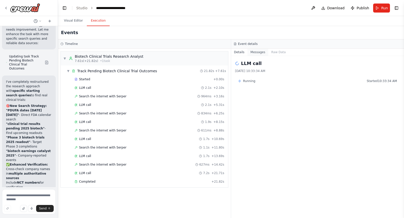
click at [257, 51] on button "Messages" at bounding box center [258, 52] width 21 height 7
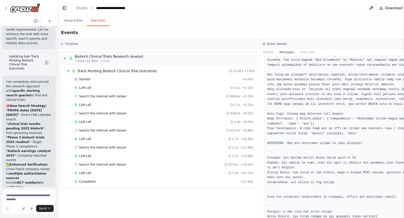
scroll to position [26, 0]
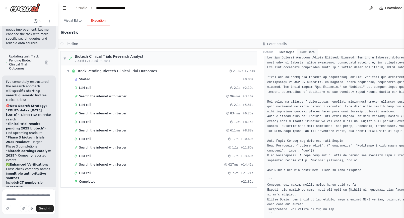
click at [305, 50] on button "Raw Data" at bounding box center [307, 52] width 21 height 7
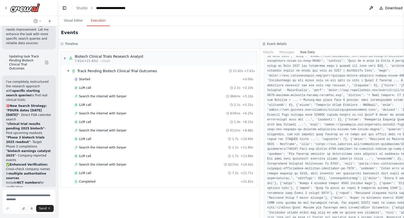
scroll to position [1034, 0]
click at [269, 50] on button "Details" at bounding box center [268, 52] width 17 height 7
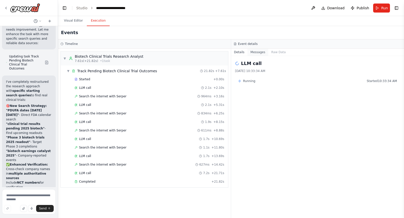
click at [262, 53] on button "Messages" at bounding box center [258, 52] width 21 height 7
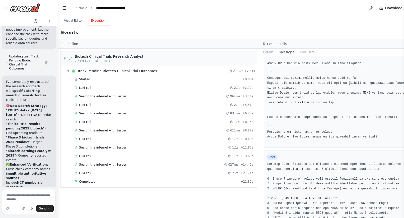
scroll to position [135, 0]
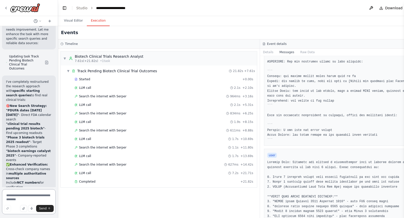
click at [15, 195] on textarea at bounding box center [29, 201] width 54 height 25
type textarea "**********"
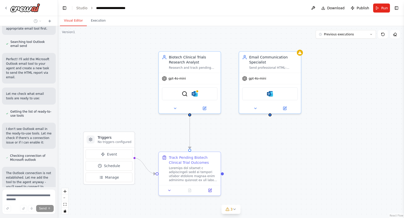
scroll to position [2349, 0]
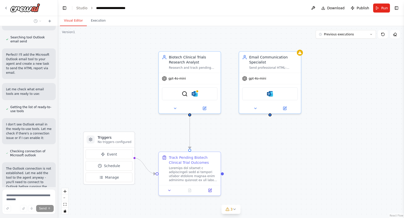
click at [71, 23] on button "Visual Editor" at bounding box center [73, 21] width 27 height 11
click at [273, 95] on img at bounding box center [270, 93] width 6 height 6
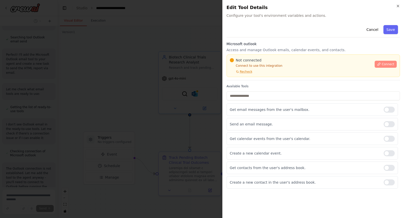
click at [388, 64] on span "Connect" at bounding box center [388, 64] width 13 height 4
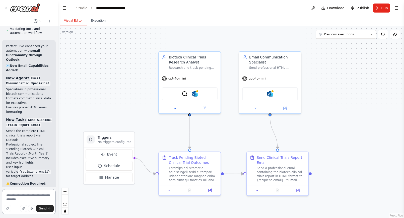
scroll to position [2651, 0]
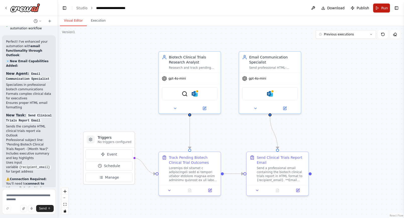
click at [383, 6] on span "Run" at bounding box center [384, 8] width 7 height 5
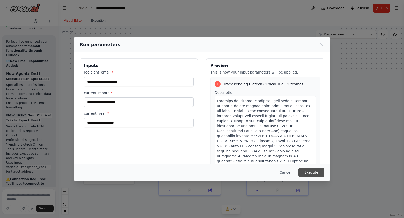
click at [310, 171] on button "Execute" at bounding box center [312, 172] width 26 height 9
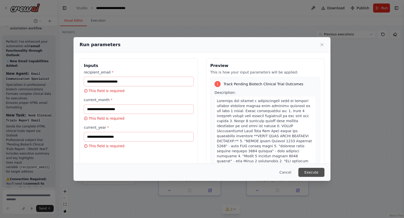
click at [313, 169] on button "Execute" at bounding box center [312, 172] width 26 height 9
click at [116, 83] on input "recipient_email *" at bounding box center [139, 82] width 110 height 10
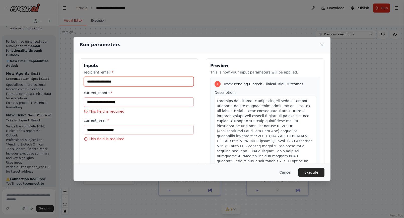
type input "**********"
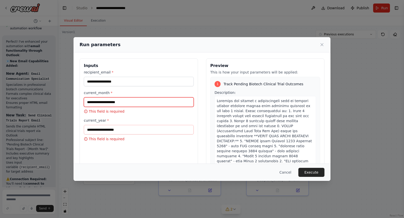
click at [114, 102] on input "current_month *" at bounding box center [139, 102] width 110 height 10
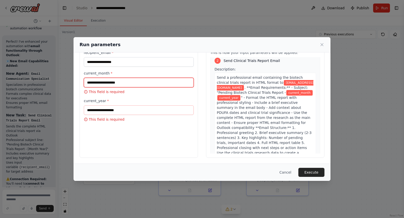
scroll to position [243, 0]
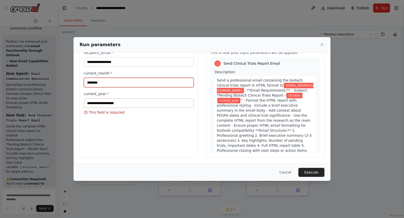
type input "*******"
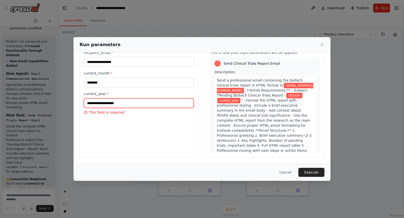
click at [106, 105] on input "current_year *" at bounding box center [139, 103] width 110 height 10
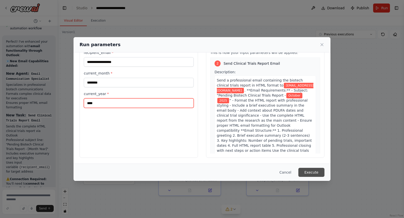
type input "****"
click at [311, 174] on button "Execute" at bounding box center [312, 172] width 26 height 9
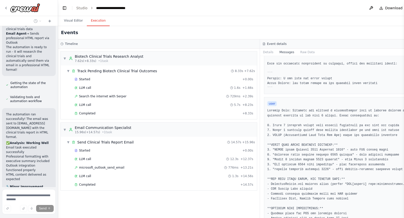
scroll to position [191, 0]
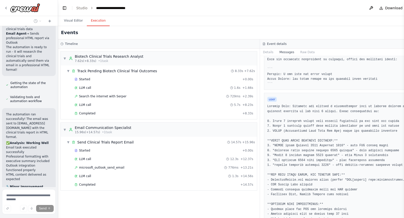
click at [71, 21] on button "Visual Editor" at bounding box center [73, 21] width 27 height 11
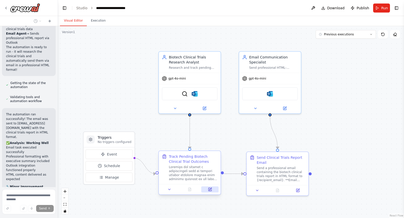
click at [209, 191] on icon at bounding box center [210, 189] width 3 height 3
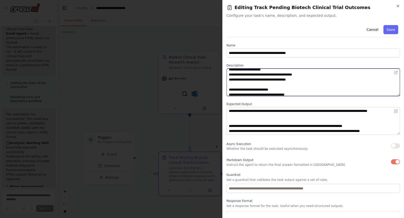
scroll to position [151, 0]
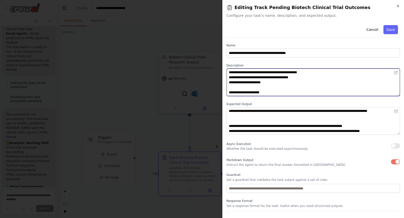
drag, startPoint x: 229, startPoint y: 72, endPoint x: 234, endPoint y: 159, distance: 87.3
click at [234, 159] on div "**********" at bounding box center [314, 123] width 174 height 200
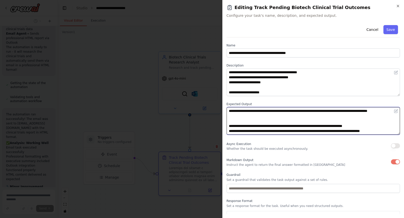
scroll to position [25, 0]
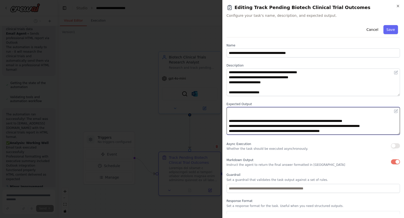
drag, startPoint x: 228, startPoint y: 111, endPoint x: 269, endPoint y: 168, distance: 70.0
click at [269, 168] on div "**********" at bounding box center [314, 123] width 174 height 200
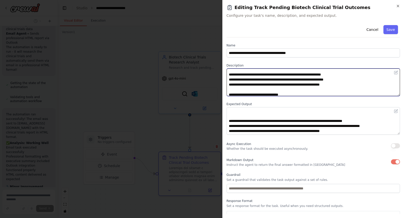
scroll to position [19, 0]
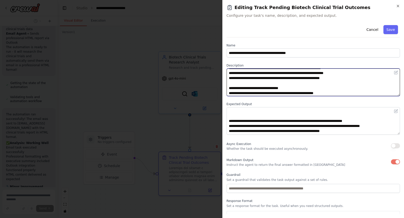
drag, startPoint x: 229, startPoint y: 85, endPoint x: 228, endPoint y: 80, distance: 5.8
click at [228, 80] on textarea at bounding box center [314, 83] width 174 height 28
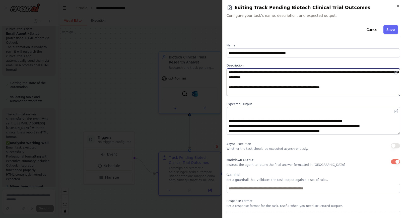
type textarea "**********"
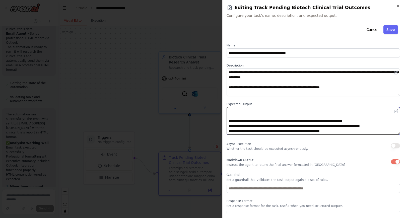
scroll to position [25, 0]
drag, startPoint x: 228, startPoint y: 125, endPoint x: 267, endPoint y: 135, distance: 40.4
click at [267, 135] on div "**********" at bounding box center [314, 123] width 174 height 200
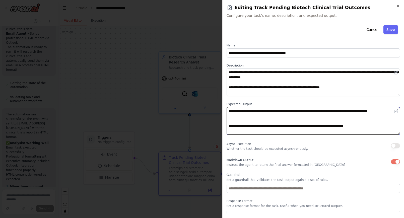
scroll to position [5, 0]
type textarea "**********"
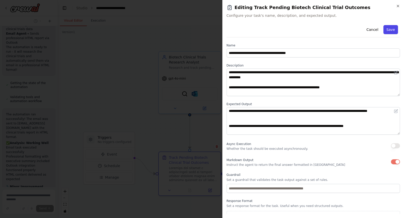
click at [389, 29] on button "Save" at bounding box center [391, 29] width 15 height 9
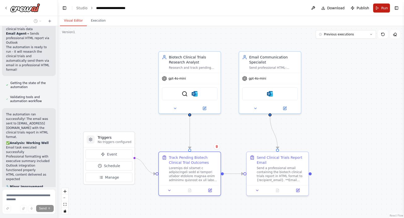
click at [385, 6] on span "Run" at bounding box center [384, 8] width 7 height 5
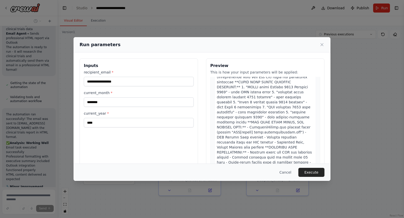
scroll to position [30, 0]
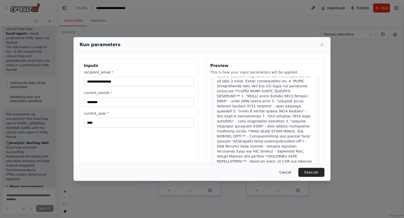
click at [289, 173] on button "Cancel" at bounding box center [286, 172] width 20 height 9
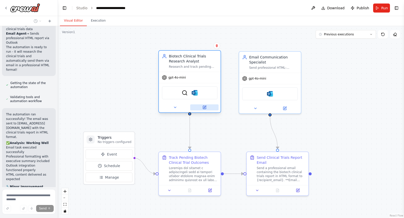
click at [208, 108] on button at bounding box center [204, 107] width 28 height 6
click at [212, 191] on button at bounding box center [209, 190] width 17 height 6
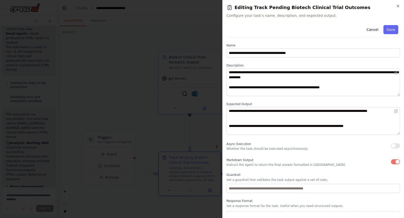
scroll to position [0, 0]
click at [393, 25] on button "Save" at bounding box center [391, 29] width 15 height 9
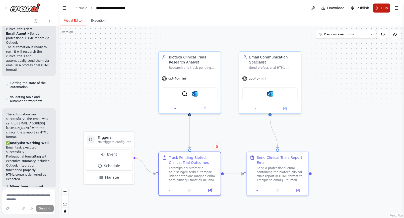
click at [383, 7] on span "Run" at bounding box center [384, 8] width 7 height 5
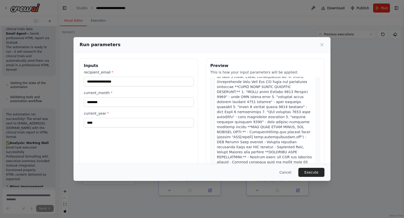
scroll to position [37, 0]
click at [286, 169] on button "Cancel" at bounding box center [286, 172] width 20 height 9
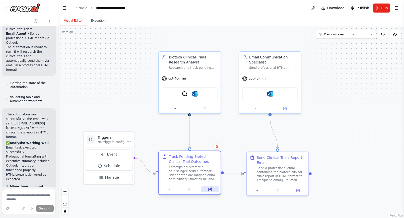
click at [207, 190] on button at bounding box center [209, 190] width 17 height 6
click at [209, 190] on icon at bounding box center [210, 189] width 2 height 2
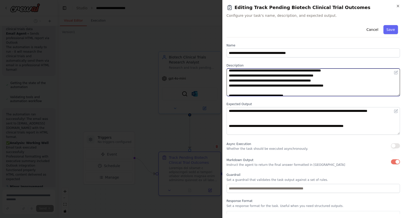
scroll to position [36, 0]
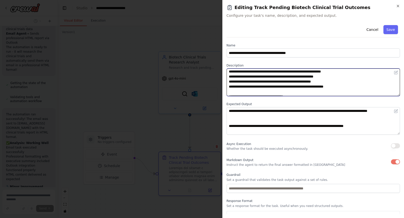
drag, startPoint x: 228, startPoint y: 81, endPoint x: 349, endPoint y: 76, distance: 120.9
click at [349, 76] on textarea at bounding box center [314, 83] width 174 height 28
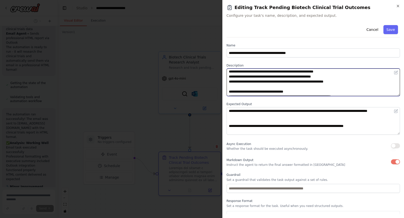
scroll to position [26, 0]
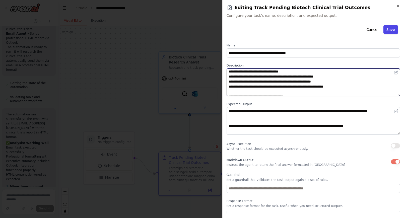
type textarea "**********"
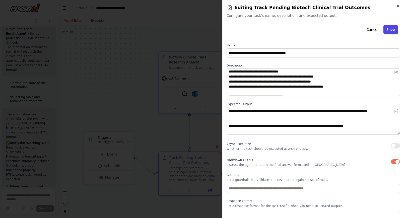
click at [393, 30] on button "Save" at bounding box center [391, 29] width 15 height 9
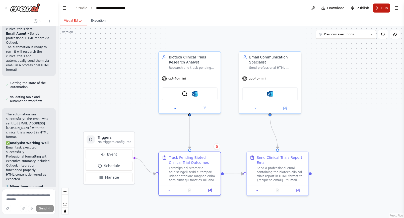
click at [380, 5] on button "Run" at bounding box center [381, 8] width 17 height 9
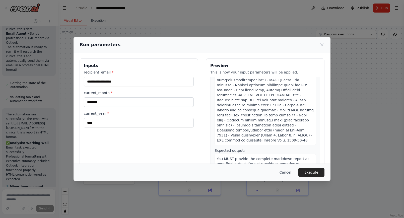
scroll to position [81, 0]
click at [315, 174] on button "Execute" at bounding box center [312, 172] width 26 height 9
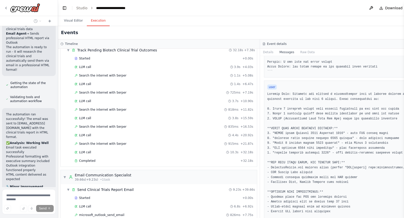
scroll to position [203, 0]
click at [90, 99] on div "LLM call 3.7s + 10.90s" at bounding box center [164, 101] width 182 height 8
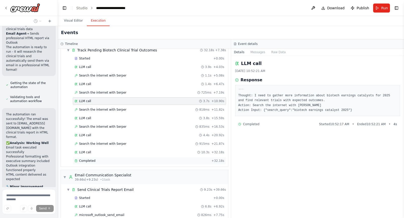
click at [86, 161] on span "Completed" at bounding box center [87, 161] width 16 height 4
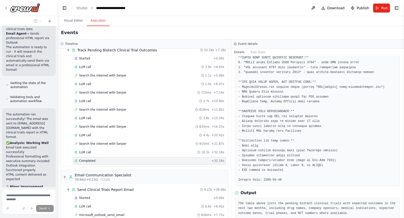
scroll to position [66, 0]
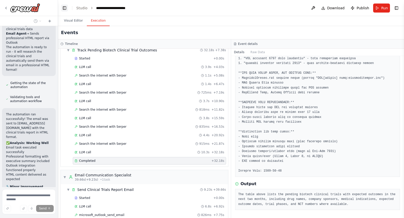
click at [64, 8] on button "Toggle Left Sidebar" at bounding box center [64, 8] width 7 height 7
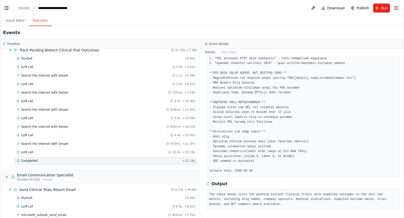
click at [8, 5] on button "Toggle Left Sidebar" at bounding box center [6, 8] width 7 height 7
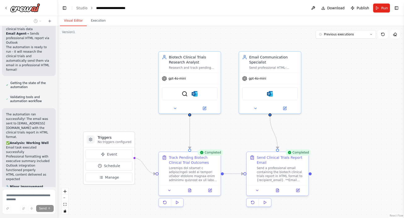
click at [76, 18] on button "Visual Editor" at bounding box center [73, 21] width 27 height 11
click at [5, 8] on icon at bounding box center [6, 8] width 4 height 4
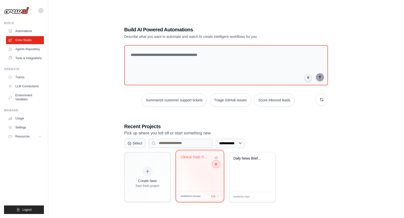
click at [216, 165] on icon at bounding box center [215, 163] width 3 height 3
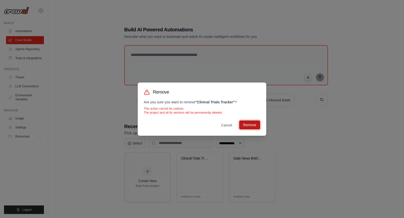
click at [251, 124] on button "Remove" at bounding box center [249, 125] width 21 height 9
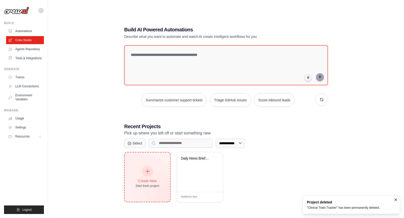
click at [149, 172] on icon at bounding box center [148, 172] width 6 height 6
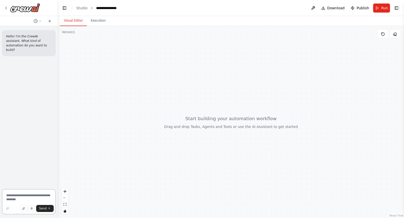
click at [16, 194] on textarea at bounding box center [29, 201] width 54 height 25
type textarea "**********"
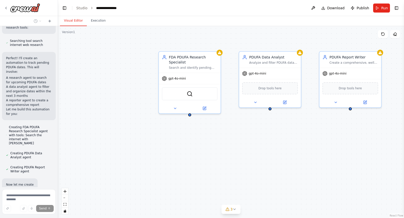
scroll to position [202, 0]
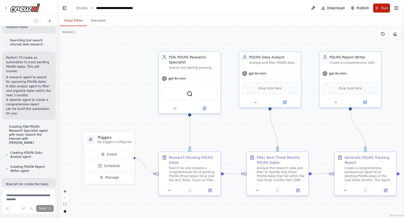
click at [385, 6] on span "Run" at bounding box center [384, 8] width 7 height 5
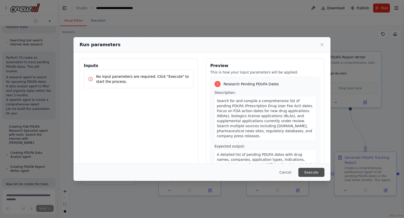
click at [312, 172] on button "Execute" at bounding box center [312, 172] width 26 height 9
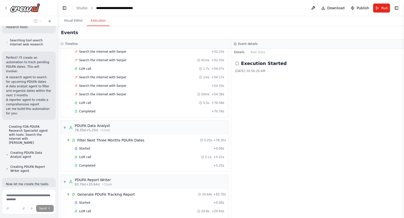
scroll to position [852, 0]
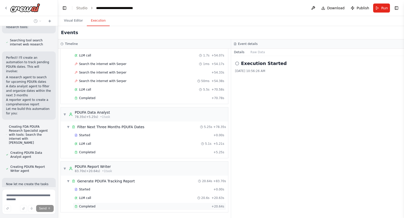
click at [85, 203] on div "Completed + 20.64s" at bounding box center [149, 207] width 153 height 8
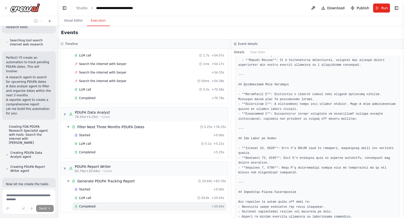
scroll to position [327, 0]
click at [165, 115] on div "▼ PDUFA Data Analyst 78.35s (+5.25s) • 1 task" at bounding box center [145, 114] width 168 height 14
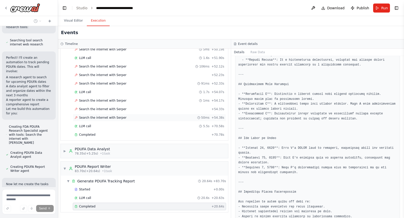
scroll to position [815, 0]
click at [126, 150] on div "▶ PDUFA Data Analyst 78.35s (+5.25s) • 1 task" at bounding box center [145, 151] width 168 height 14
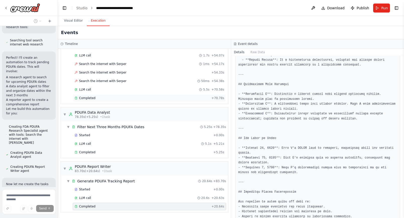
click at [94, 98] on span "Completed" at bounding box center [87, 98] width 16 height 4
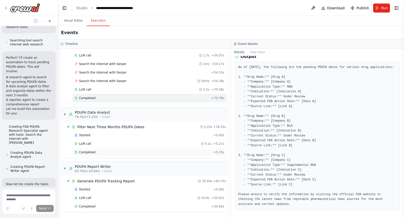
click at [96, 152] on div "Completed" at bounding box center [143, 152] width 137 height 4
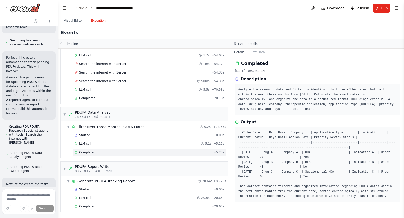
scroll to position [0, 0]
click at [94, 205] on span "Completed" at bounding box center [87, 207] width 16 height 4
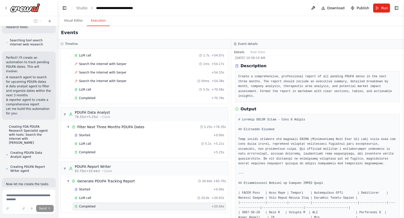
scroll to position [12, 0]
click at [116, 81] on span "Search the internet with Serper" at bounding box center [102, 81] width 47 height 4
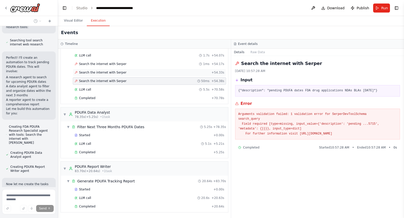
click at [122, 72] on span "Search the internet with Serper" at bounding box center [102, 73] width 47 height 4
click at [110, 65] on span "Search the internet with Serper" at bounding box center [102, 64] width 47 height 4
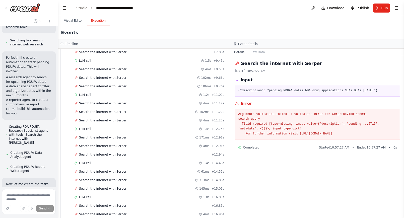
scroll to position [0, 0]
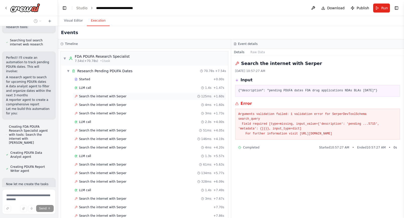
click at [104, 96] on span "Search the internet with Serper" at bounding box center [102, 96] width 47 height 4
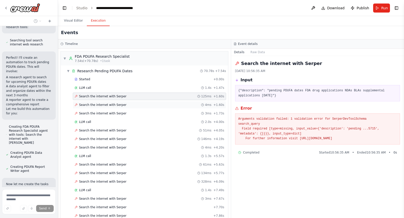
click at [101, 102] on div "Search the internet with [PERSON_NAME] 4ms + 1.60s" at bounding box center [149, 105] width 153 height 8
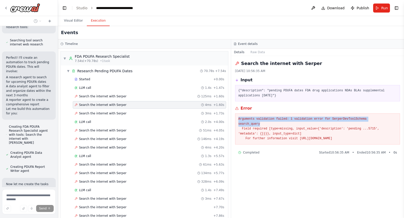
drag, startPoint x: 239, startPoint y: 120, endPoint x: 265, endPoint y: 125, distance: 26.6
click at [265, 125] on pre "Arguments validation failed: 1 validation error for SerperDevToolSchema search_…" at bounding box center [318, 129] width 159 height 25
copy pre "Arguments validation failed: 1 validation error for SerperDevToolSchema search_…"
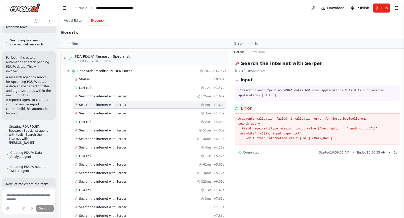
click at [55, 150] on div "Creating PDUFA Data Analyst agent" at bounding box center [29, 155] width 54 height 10
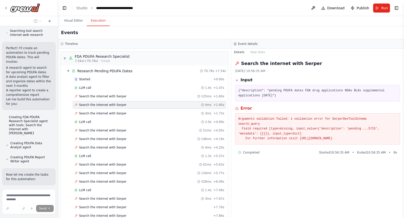
scroll to position [268, 0]
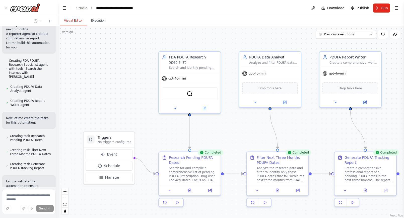
click at [74, 22] on button "Visual Editor" at bounding box center [73, 21] width 27 height 11
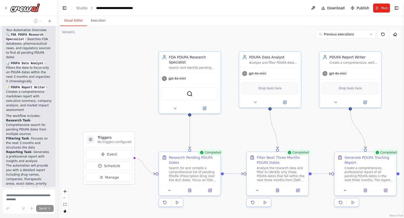
scroll to position [581, 0]
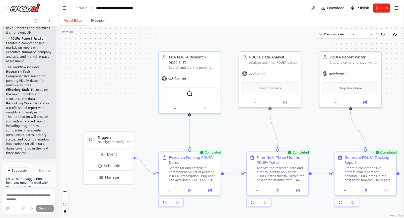
click at [46, 214] on span "Stop" at bounding box center [49, 216] width 7 height 4
type textarea "**********"
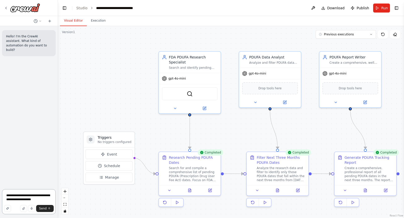
scroll to position [0, 0]
drag, startPoint x: 44, startPoint y: 199, endPoint x: 2, endPoint y: 194, distance: 42.3
click at [2, 194] on textarea "**********" at bounding box center [29, 201] width 54 height 25
paste textarea "**********"
type textarea "**********"
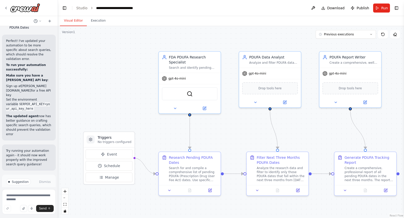
scroll to position [479, 0]
click at [32, 205] on span "Run Automation" at bounding box center [31, 207] width 24 height 4
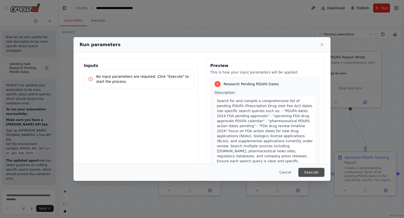
click at [312, 170] on button "Execute" at bounding box center [312, 172] width 26 height 9
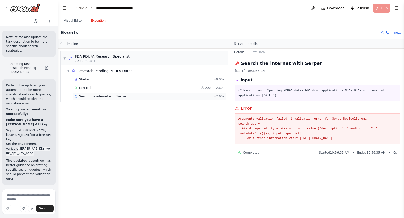
click at [92, 94] on div "Search the internet with [PERSON_NAME] + 2.60s" at bounding box center [149, 97] width 153 height 8
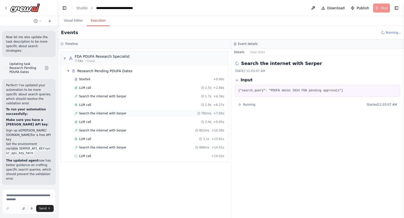
click at [161, 113] on div "Search the internet with [PERSON_NAME] 782ms + 7.05s" at bounding box center [150, 114] width 150 height 4
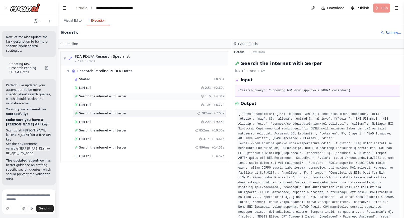
click at [131, 96] on div "Search the internet with [PERSON_NAME] 1.7s + 4.34s" at bounding box center [150, 96] width 150 height 4
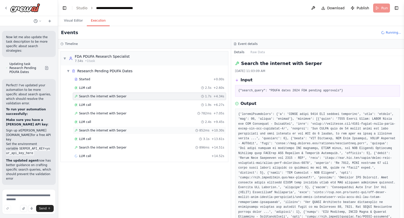
click at [122, 128] on div "Search the internet with [PERSON_NAME] 852ms + 10.30s" at bounding box center [149, 131] width 153 height 8
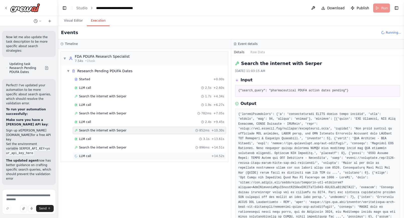
click at [125, 156] on div "LLM call + 14.52s" at bounding box center [150, 156] width 150 height 4
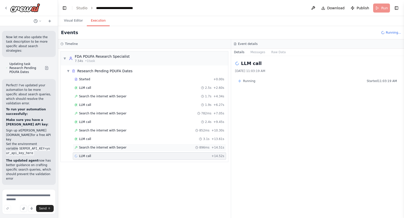
click at [124, 147] on div "Search the internet with [PERSON_NAME] 896ms + 14.51s" at bounding box center [150, 148] width 150 height 4
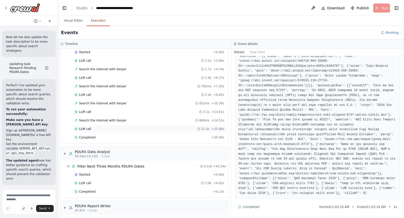
scroll to position [58, 0]
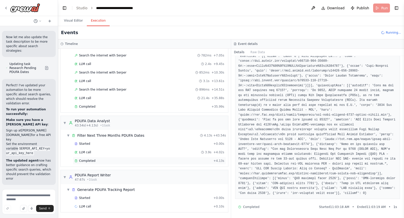
click at [91, 160] on span "Completed" at bounding box center [87, 161] width 16 height 4
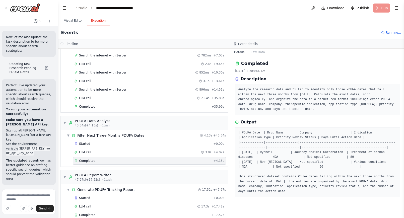
scroll to position [479, 0]
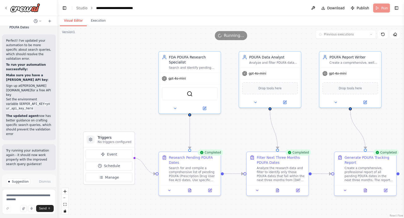
click at [69, 20] on button "Visual Editor" at bounding box center [73, 21] width 27 height 11
click at [211, 188] on icon at bounding box center [210, 189] width 2 height 2
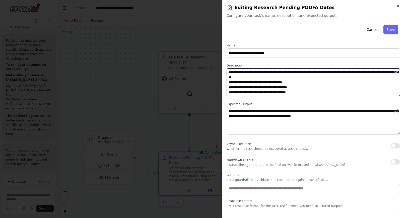
click at [254, 82] on textarea "**********" at bounding box center [314, 83] width 174 height 28
click at [260, 82] on textarea "**********" at bounding box center [314, 83] width 174 height 28
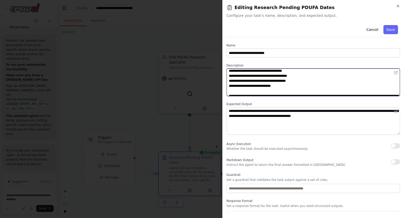
scroll to position [13, 0]
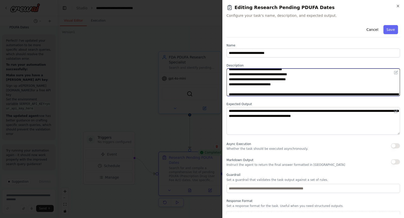
click at [279, 85] on textarea "**********" at bounding box center [314, 83] width 174 height 28
click at [279, 84] on textarea "**********" at bounding box center [314, 83] width 174 height 28
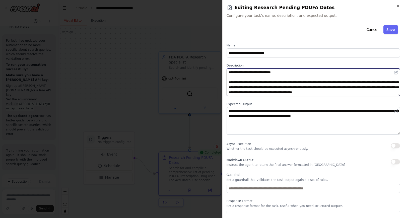
scroll to position [30, 0]
type textarea "**********"
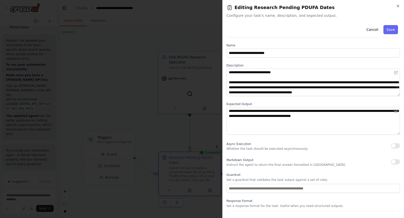
click at [395, 24] on div "Cancel Save" at bounding box center [314, 30] width 174 height 14
click at [392, 31] on button "Save" at bounding box center [391, 29] width 15 height 9
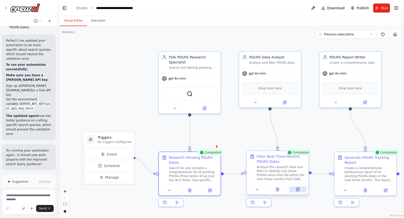
click at [299, 192] on button at bounding box center [297, 190] width 17 height 6
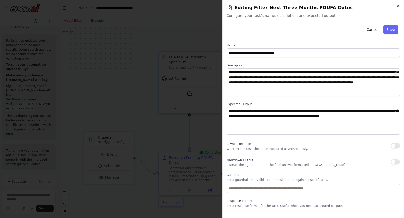
click at [397, 8] on h2 "Editing Filter Next Three Months PDUFA Dates" at bounding box center [314, 7] width 174 height 7
click at [398, 6] on icon "button" at bounding box center [398, 6] width 2 height 2
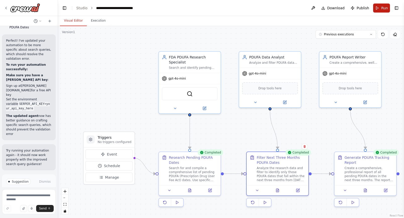
click at [384, 7] on span "Run" at bounding box center [384, 8] width 7 height 5
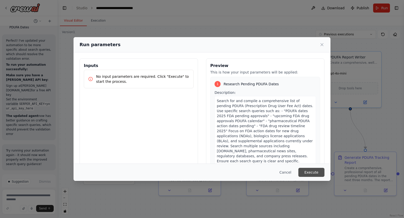
click at [318, 172] on button "Execute" at bounding box center [312, 172] width 26 height 9
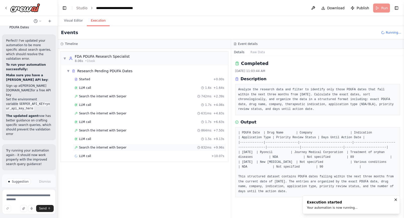
click at [125, 149] on div "Search the internet with [PERSON_NAME] 832ms + 9.96s" at bounding box center [150, 148] width 150 height 4
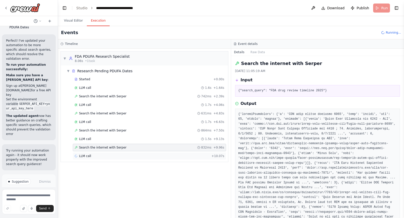
click at [124, 154] on div "LLM call + 10.07s" at bounding box center [150, 156] width 150 height 4
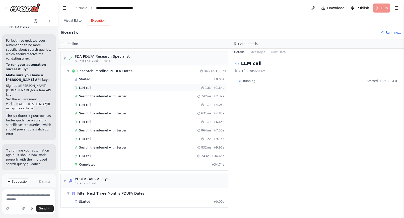
click at [91, 88] on div "LLM call 1.6s + 1.64s" at bounding box center [150, 88] width 150 height 4
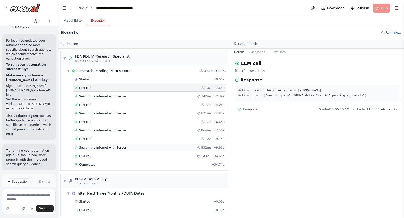
scroll to position [4, 0]
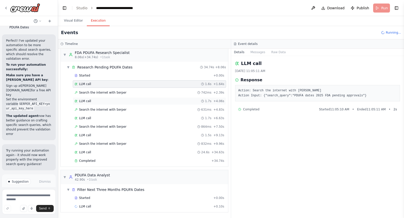
click at [89, 97] on div "LLM call 1.7s + 4.06s" at bounding box center [149, 101] width 153 height 8
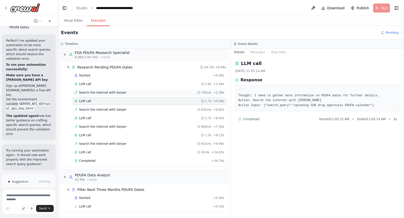
click at [106, 95] on div "Search the internet with [PERSON_NAME] 742ms + 2.39s" at bounding box center [149, 93] width 153 height 8
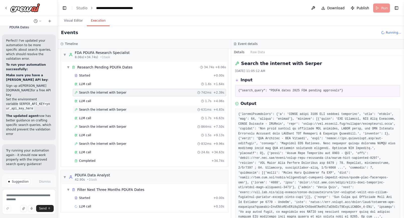
click at [83, 109] on span "Search the internet with Serper" at bounding box center [102, 110] width 47 height 4
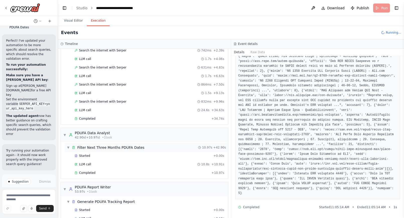
scroll to position [58, 0]
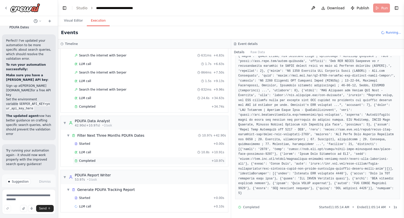
click at [94, 160] on span "Completed" at bounding box center [87, 161] width 16 height 4
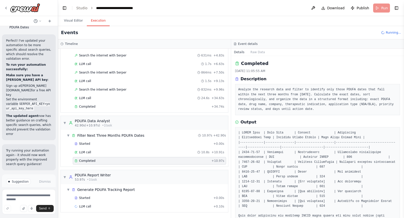
scroll to position [31, 0]
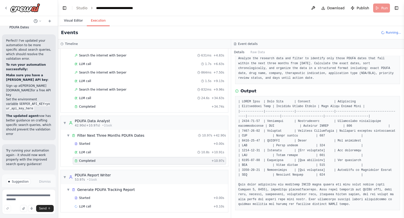
click at [73, 20] on button "Visual Editor" at bounding box center [73, 21] width 27 height 11
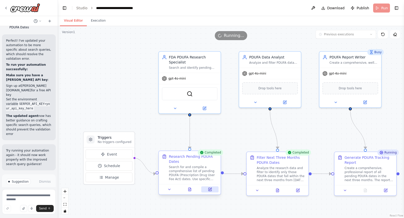
click at [211, 190] on icon at bounding box center [210, 189] width 3 height 3
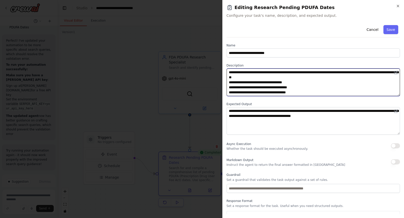
click at [257, 83] on textarea "**********" at bounding box center [314, 83] width 174 height 28
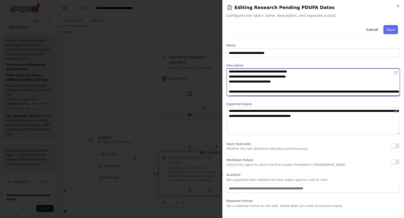
scroll to position [16, 0]
click at [275, 81] on textarea "**********" at bounding box center [314, 83] width 174 height 28
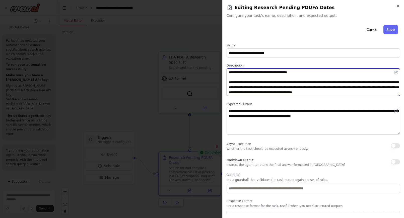
scroll to position [30, 0]
type textarea "**********"
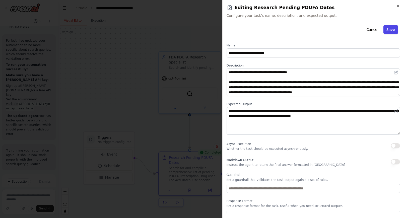
click at [394, 26] on button "Save" at bounding box center [391, 29] width 15 height 9
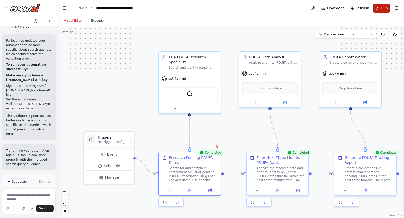
click at [387, 7] on span "Run" at bounding box center [384, 8] width 7 height 5
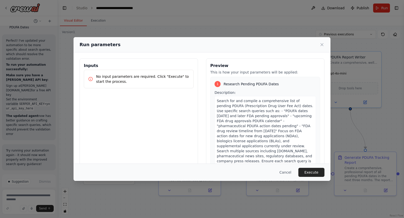
click at [310, 172] on button "Execute" at bounding box center [312, 172] width 26 height 9
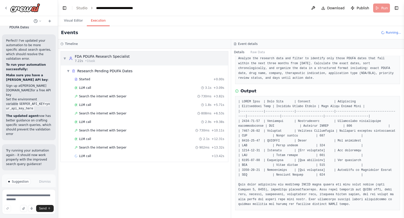
click at [109, 58] on div "FDA PDUFA Research Specialist" at bounding box center [102, 56] width 55 height 5
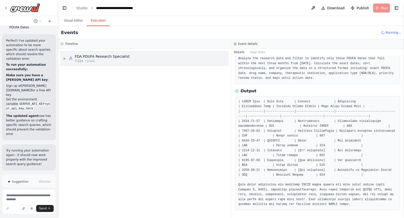
click at [109, 58] on div "FDA PDUFA Research Specialist" at bounding box center [102, 56] width 55 height 5
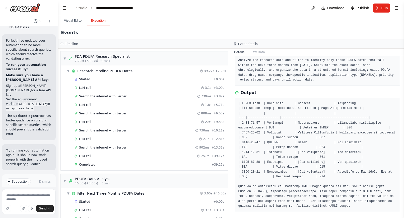
scroll to position [31, 0]
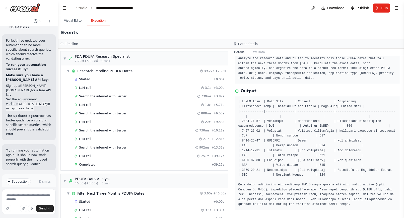
click at [246, 102] on pre at bounding box center [318, 153] width 159 height 108
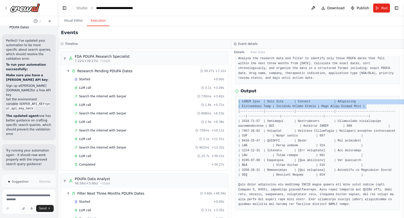
click at [246, 102] on pre at bounding box center [318, 153] width 159 height 108
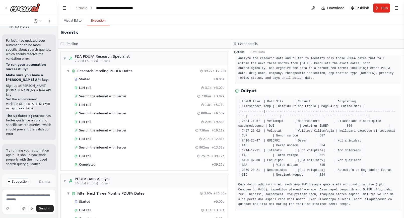
click at [274, 120] on pre at bounding box center [318, 153] width 159 height 108
copy pre "Aficamten"
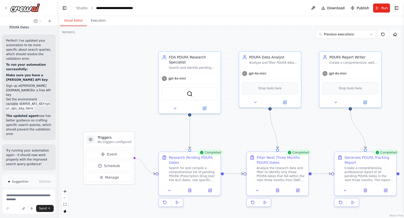
click at [77, 22] on button "Visual Editor" at bounding box center [73, 21] width 27 height 11
click at [210, 191] on icon at bounding box center [210, 190] width 4 height 4
click at [212, 187] on button at bounding box center [209, 190] width 17 height 6
click at [209, 189] on icon at bounding box center [210, 190] width 4 height 4
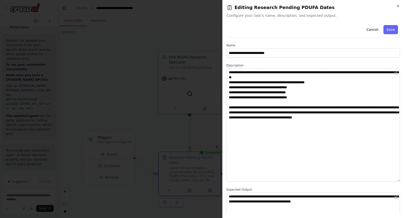
drag, startPoint x: 399, startPoint y: 94, endPoint x: 397, endPoint y: 179, distance: 85.2
click at [397, 180] on textarea "**********" at bounding box center [314, 125] width 174 height 113
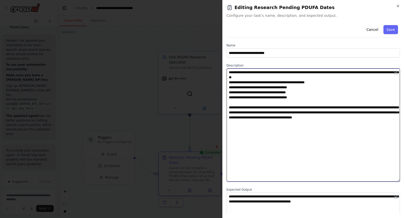
click at [245, 82] on textarea "**********" at bounding box center [314, 125] width 174 height 113
drag, startPoint x: 229, startPoint y: 87, endPoint x: 228, endPoint y: 97, distance: 10.1
click at [228, 97] on textarea "**********" at bounding box center [314, 125] width 174 height 113
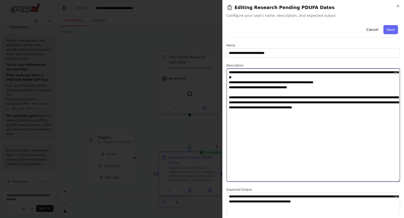
click at [241, 88] on textarea "**********" at bounding box center [314, 125] width 174 height 113
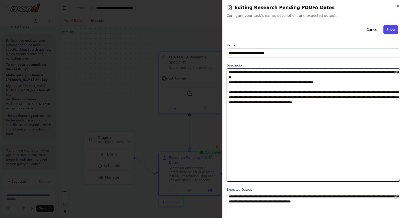
type textarea "**********"
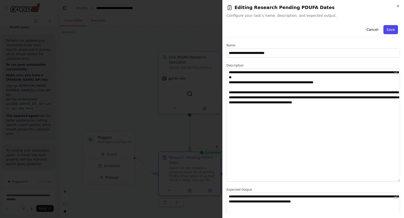
click at [392, 26] on button "Save" at bounding box center [391, 29] width 15 height 9
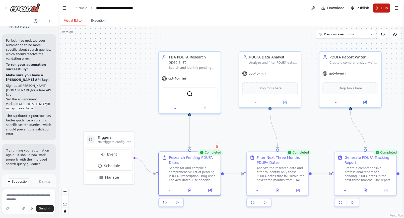
click at [382, 8] on span "Run" at bounding box center [384, 8] width 7 height 5
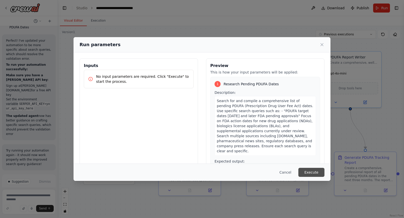
click at [310, 172] on button "Execute" at bounding box center [312, 172] width 26 height 9
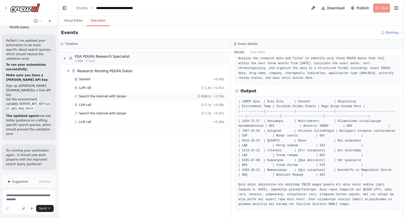
click at [104, 95] on span "Search the internet with Serper" at bounding box center [102, 96] width 47 height 4
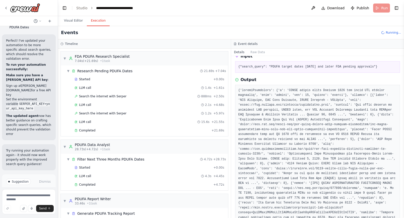
scroll to position [21, 0]
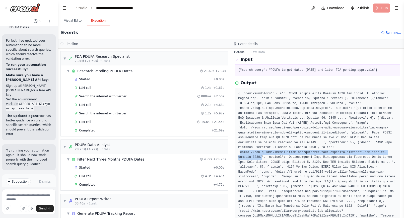
drag, startPoint x: 240, startPoint y: 152, endPoint x: 262, endPoint y: 158, distance: 22.6
copy pre "[URL][DOMAIN_NAME]"
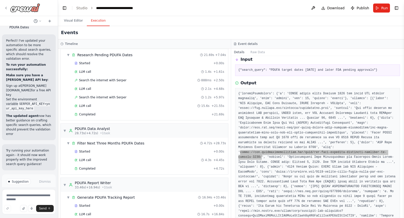
scroll to position [32, 0]
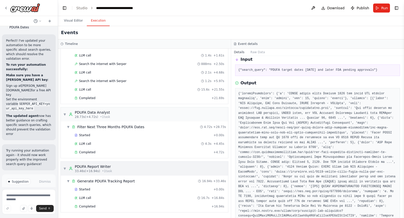
click at [100, 167] on div "PDUFA Report Writer" at bounding box center [93, 166] width 37 height 5
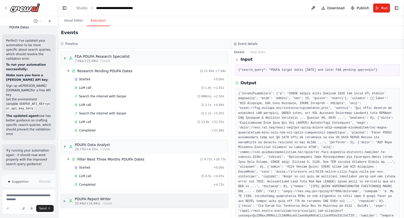
scroll to position [0, 0]
click at [84, 200] on div "PDUFA Report Writer" at bounding box center [93, 199] width 37 height 5
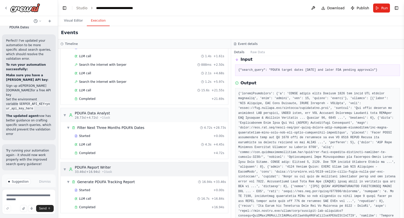
scroll to position [32, 0]
click at [93, 204] on div "Completed + 16.94s" at bounding box center [149, 207] width 153 height 8
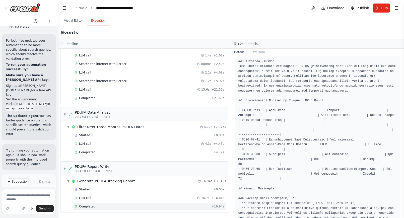
scroll to position [85, 0]
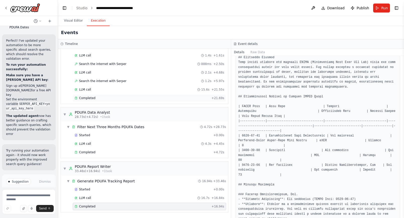
click at [87, 99] on span "Completed" at bounding box center [87, 98] width 16 height 4
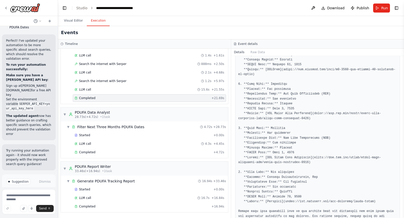
scroll to position [153, 0]
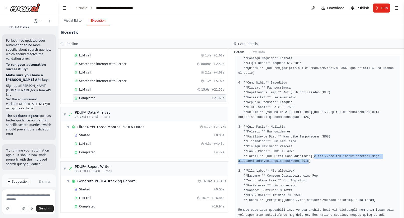
drag, startPoint x: 315, startPoint y: 156, endPoint x: 309, endPoint y: 161, distance: 7.5
click at [309, 161] on pre at bounding box center [318, 107] width 159 height 230
copy pre "[URL][DOMAIN_NAME]"
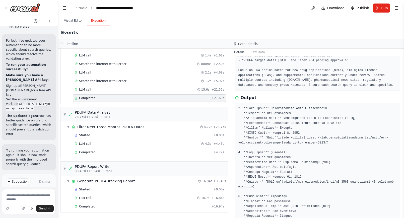
scroll to position [0, 0]
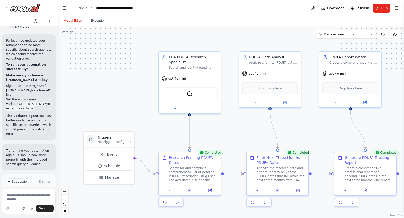
click at [74, 20] on button "Visual Editor" at bounding box center [73, 21] width 27 height 11
click at [211, 189] on icon at bounding box center [210, 189] width 2 height 2
click at [210, 189] on icon at bounding box center [210, 189] width 2 height 2
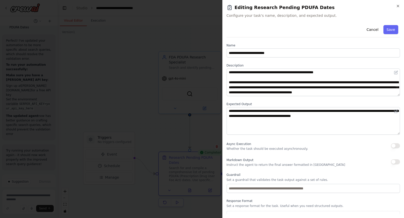
scroll to position [15, 0]
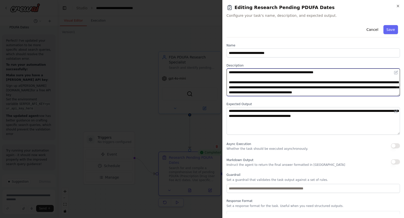
click at [275, 93] on textarea "**********" at bounding box center [314, 83] width 174 height 28
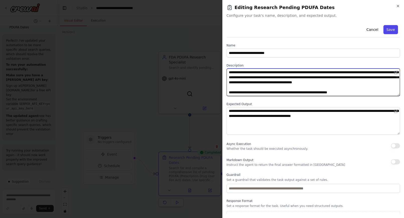
type textarea "**********"
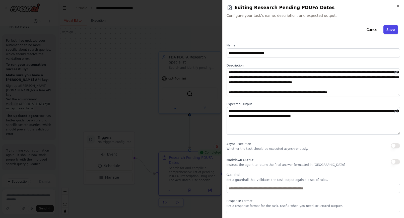
click at [386, 30] on button "Save" at bounding box center [391, 29] width 15 height 9
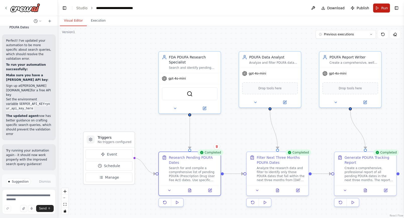
click at [384, 7] on span "Run" at bounding box center [384, 8] width 7 height 5
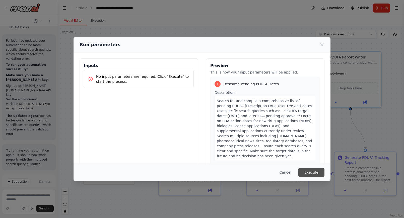
click at [310, 170] on button "Execute" at bounding box center [312, 172] width 26 height 9
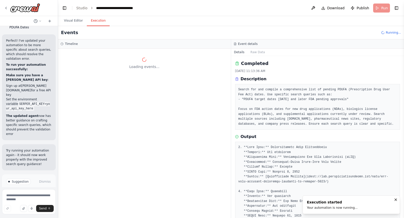
scroll to position [0, 0]
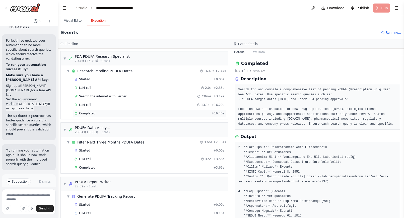
click at [89, 113] on span "Completed" at bounding box center [87, 114] width 16 height 4
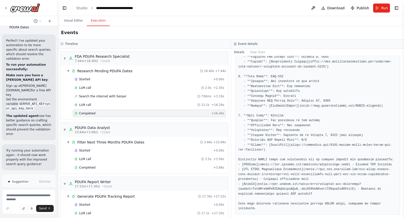
scroll to position [129, 0]
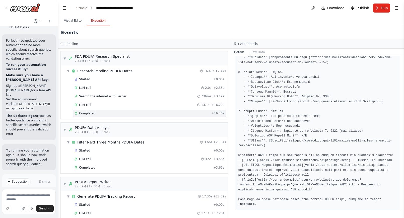
click at [285, 169] on pre at bounding box center [318, 116] width 159 height 181
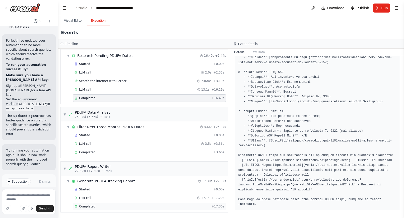
click at [115, 207] on div "Completed" at bounding box center [142, 207] width 135 height 4
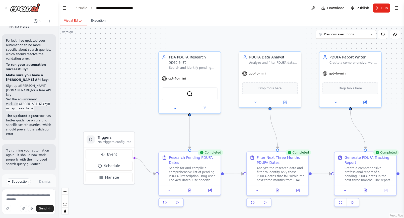
click at [72, 22] on button "Visual Editor" at bounding box center [73, 21] width 27 height 11
click at [26, 198] on textarea at bounding box center [29, 201] width 54 height 25
click at [35, 203] on textarea "**********" at bounding box center [29, 200] width 54 height 28
type textarea "**********"
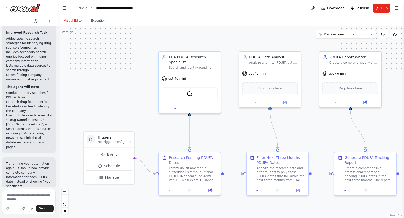
scroll to position [865, 0]
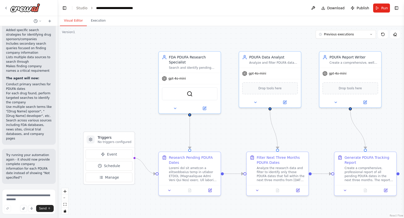
click at [35, 218] on span "Run Automation" at bounding box center [31, 221] width 24 height 4
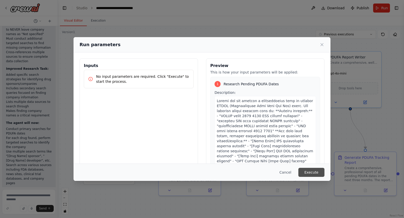
click at [309, 169] on button "Execute" at bounding box center [312, 172] width 26 height 9
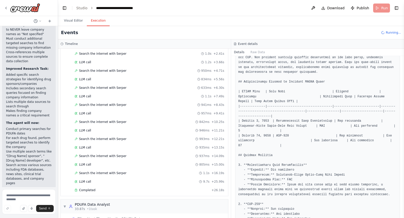
scroll to position [72, 0]
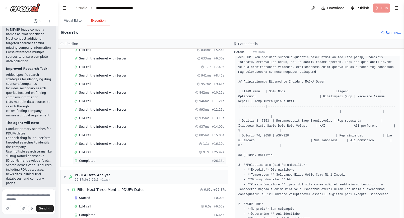
click at [102, 159] on div "Completed" at bounding box center [142, 161] width 135 height 4
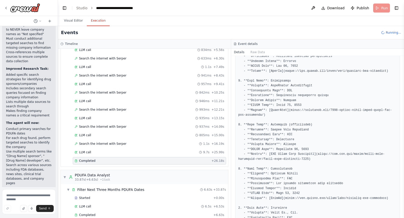
scroll to position [865, 0]
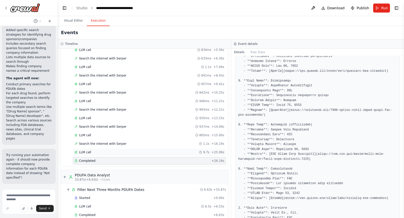
click at [113, 150] on div "LLM call 9.7s + 25.99s" at bounding box center [149, 153] width 153 height 8
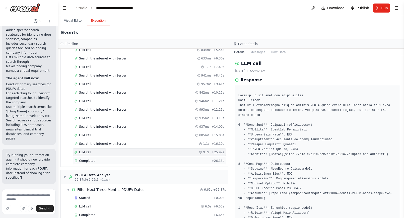
click at [107, 160] on div "Completed" at bounding box center [142, 161] width 135 height 4
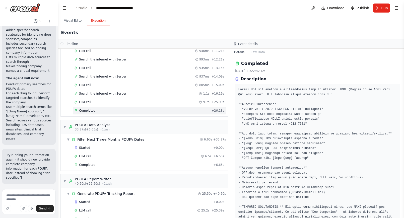
scroll to position [135, 0]
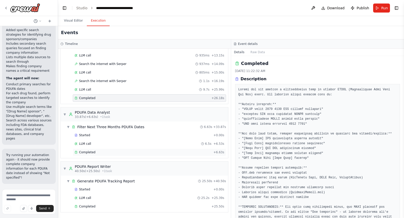
click at [110, 153] on div "Completed" at bounding box center [143, 152] width 137 height 4
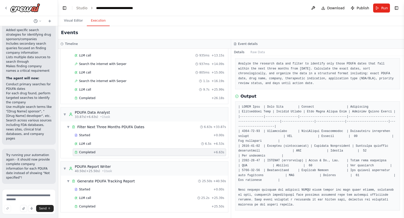
scroll to position [26, 0]
click at [86, 207] on span "Completed" at bounding box center [87, 207] width 16 height 4
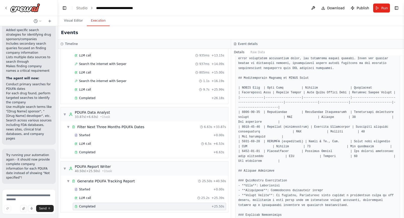
scroll to position [103, 0]
click at [20, 195] on textarea at bounding box center [29, 201] width 54 height 25
type textarea "**********"
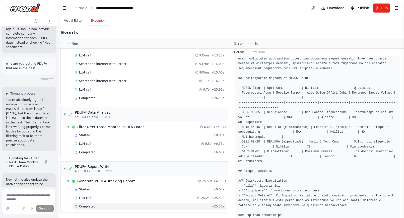
scroll to position [1007, 0]
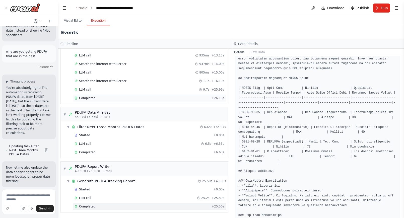
click at [98, 97] on div "Completed" at bounding box center [142, 98] width 135 height 4
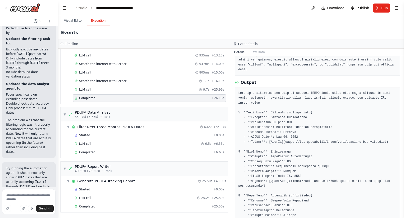
scroll to position [1195, 0]
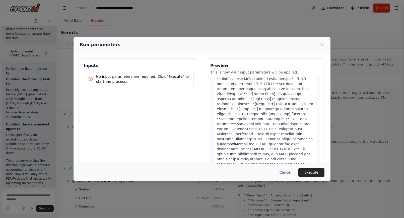
scroll to position [48, 0]
click at [311, 173] on button "Execute" at bounding box center [312, 172] width 26 height 9
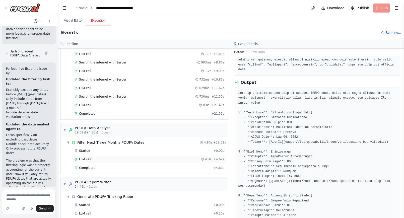
scroll to position [92, 0]
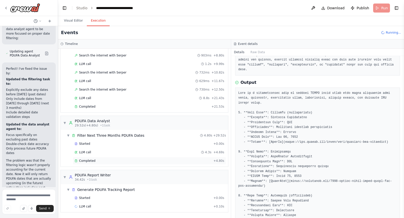
click at [112, 161] on div "Completed" at bounding box center [143, 161] width 137 height 4
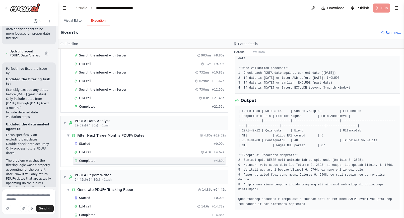
scroll to position [1195, 0]
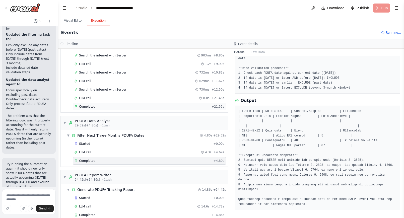
click at [88, 106] on span "Completed" at bounding box center [87, 107] width 16 height 4
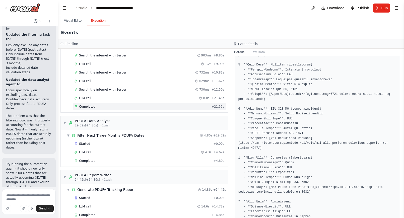
scroll to position [230, 0]
click at [22, 194] on textarea at bounding box center [29, 201] width 54 height 25
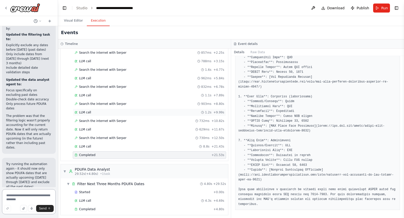
scroll to position [0, 0]
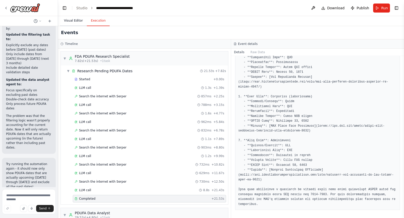
click at [70, 20] on button "Visual Editor" at bounding box center [73, 21] width 27 height 11
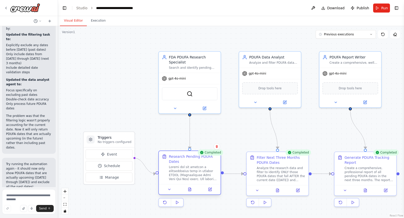
click at [209, 193] on div at bounding box center [190, 189] width 62 height 10
click at [209, 188] on icon at bounding box center [210, 189] width 3 height 3
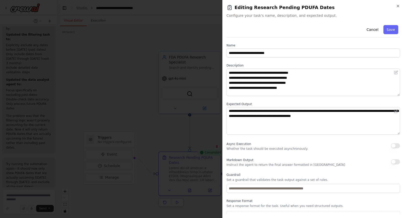
scroll to position [20, 0]
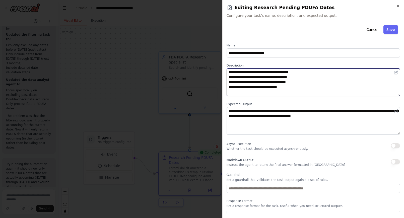
click at [261, 72] on textarea at bounding box center [314, 83] width 174 height 28
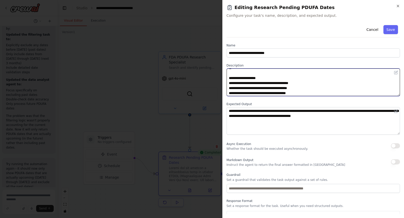
scroll to position [11, 0]
click at [246, 80] on textarea at bounding box center [314, 83] width 174 height 28
type textarea "**********"
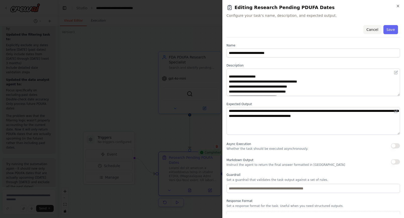
click at [372, 29] on button "Cancel" at bounding box center [373, 29] width 18 height 9
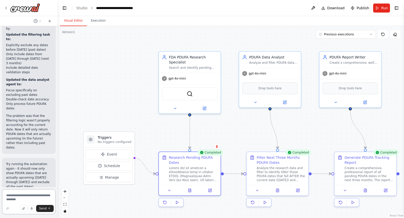
click at [24, 198] on textarea at bounding box center [29, 201] width 54 height 25
type textarea "**********"
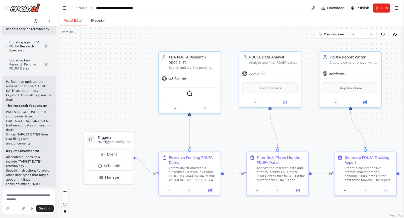
scroll to position [1500, 0]
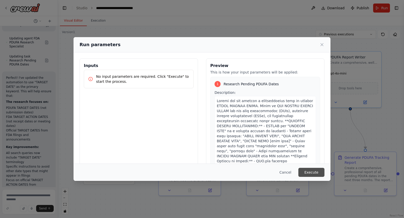
click at [313, 172] on button "Execute" at bounding box center [312, 172] width 26 height 9
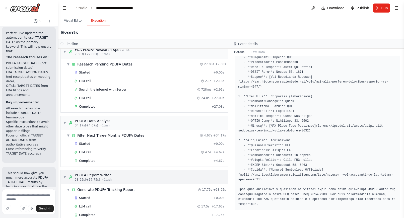
scroll to position [15, 0]
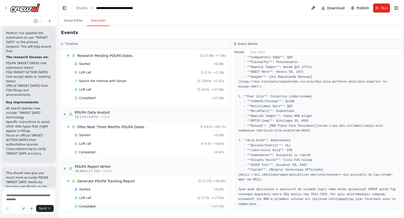
click at [90, 207] on span "Completed" at bounding box center [87, 207] width 16 height 4
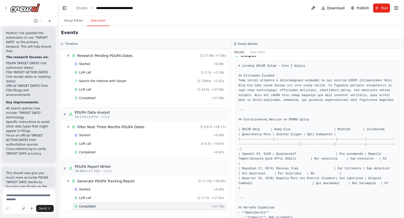
scroll to position [66, 0]
click at [88, 153] on span "Completed" at bounding box center [87, 152] width 16 height 4
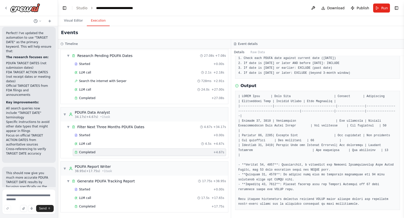
scroll to position [105, 0]
click at [92, 96] on div "Completed + 27.08s" at bounding box center [149, 98] width 153 height 8
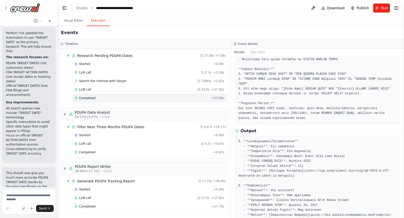
scroll to position [115, 0]
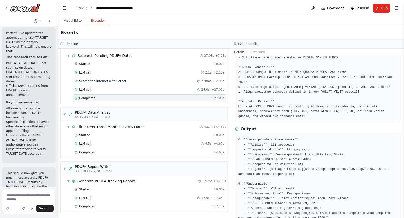
drag, startPoint x: 257, startPoint y: 159, endPoint x: 279, endPoint y: 159, distance: 21.8
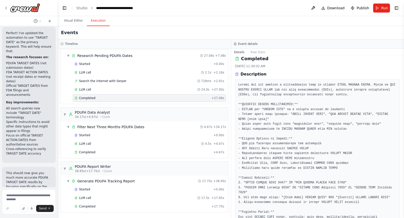
scroll to position [0, 0]
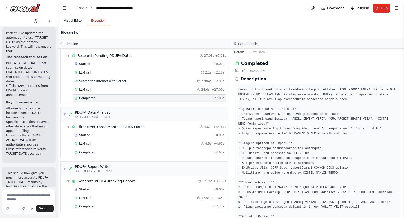
click at [74, 18] on button "Visual Editor" at bounding box center [73, 21] width 27 height 11
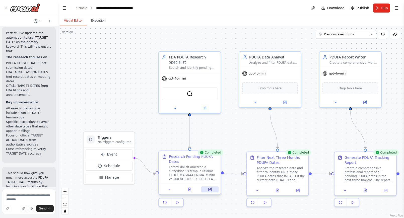
click at [212, 192] on button at bounding box center [209, 190] width 17 height 6
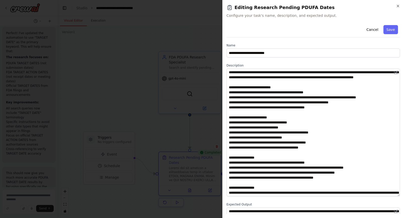
drag, startPoint x: 398, startPoint y: 94, endPoint x: 402, endPoint y: 203, distance: 109.3
click at [402, 203] on div "**********" at bounding box center [314, 109] width 182 height 218
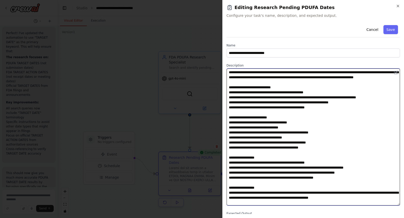
click at [260, 96] on textarea at bounding box center [314, 137] width 174 height 137
drag, startPoint x: 260, startPoint y: 96, endPoint x: 271, endPoint y: 97, distance: 11.6
click at [271, 97] on textarea at bounding box center [314, 137] width 174 height 137
click at [342, 142] on textarea at bounding box center [314, 137] width 174 height 137
click at [325, 142] on textarea at bounding box center [314, 137] width 174 height 137
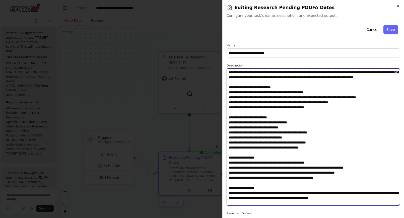
drag, startPoint x: 325, startPoint y: 142, endPoint x: 333, endPoint y: 142, distance: 8.5
click at [333, 142] on textarea at bounding box center [314, 137] width 174 height 137
click at [283, 102] on textarea at bounding box center [314, 137] width 174 height 137
click at [322, 157] on textarea at bounding box center [314, 137] width 174 height 137
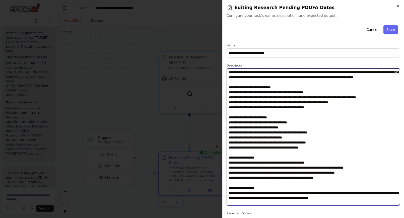
click at [322, 157] on textarea at bounding box center [314, 137] width 174 height 137
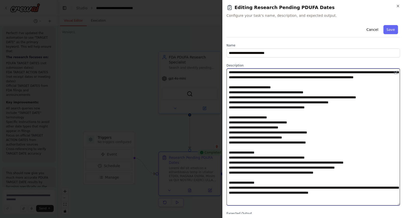
paste textarea "**********"
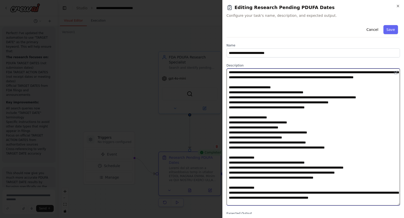
scroll to position [16, 0]
click at [270, 157] on textarea at bounding box center [314, 137] width 174 height 137
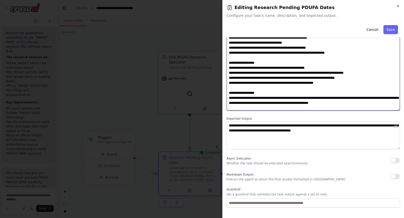
scroll to position [97, 0]
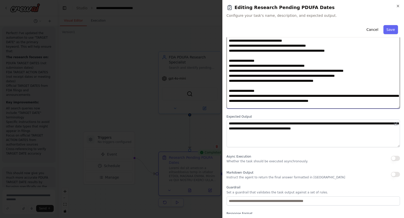
type textarea "**********"
drag, startPoint x: 311, startPoint y: 95, endPoint x: 342, endPoint y: 94, distance: 31.2
click at [342, 94] on textarea at bounding box center [314, 40] width 174 height 137
click at [317, 95] on textarea at bounding box center [314, 40] width 174 height 137
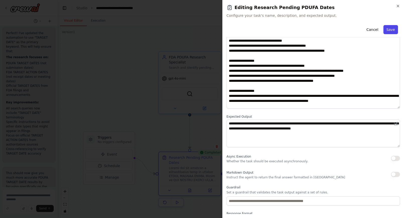
click at [392, 30] on button "Save" at bounding box center [391, 29] width 15 height 9
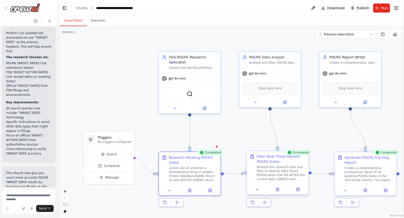
click at [275, 171] on div "Analyze the research data and filter to identify ONLY those PDUFA dates that fa…" at bounding box center [281, 173] width 49 height 16
click at [302, 188] on icon at bounding box center [301, 190] width 4 height 4
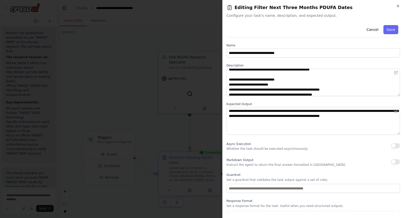
scroll to position [0, 0]
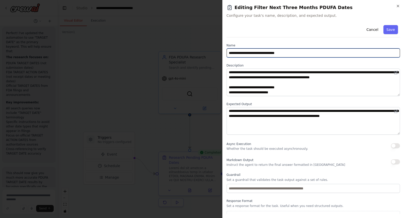
click at [282, 52] on input "**********" at bounding box center [314, 52] width 174 height 9
type input "**********"
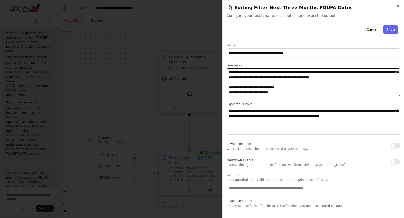
click at [337, 71] on textarea "**********" at bounding box center [314, 83] width 174 height 28
type textarea "**********"
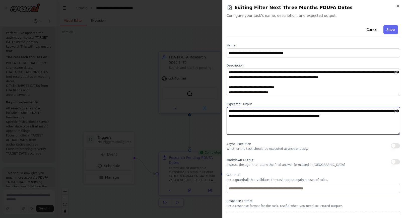
click at [319, 109] on textarea "**********" at bounding box center [314, 121] width 174 height 28
type textarea "**********"
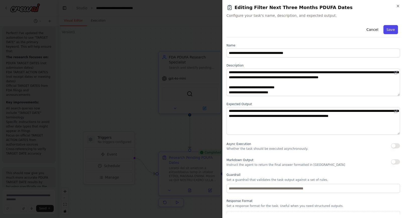
click at [390, 26] on button "Save" at bounding box center [391, 29] width 15 height 9
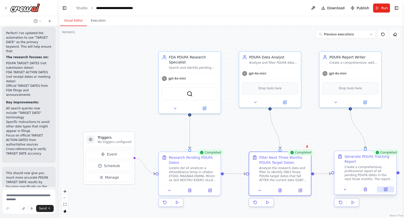
click at [389, 188] on button at bounding box center [385, 190] width 17 height 6
click at [385, 189] on icon at bounding box center [386, 189] width 2 height 2
click at [387, 190] on icon at bounding box center [385, 189] width 3 height 3
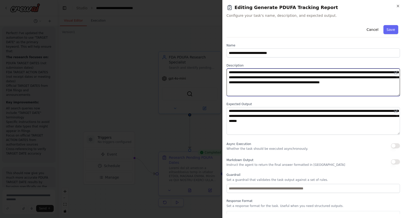
click at [336, 72] on textarea "**********" at bounding box center [314, 83] width 174 height 28
type textarea "**********"
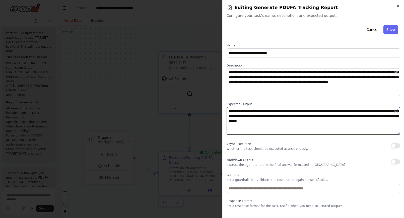
click at [324, 111] on textarea "**********" at bounding box center [314, 121] width 174 height 28
type textarea "**********"
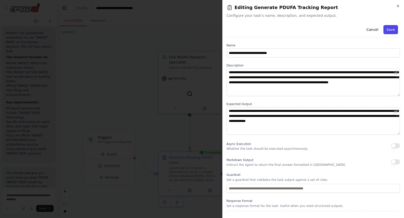
click at [392, 29] on button "Save" at bounding box center [391, 29] width 15 height 9
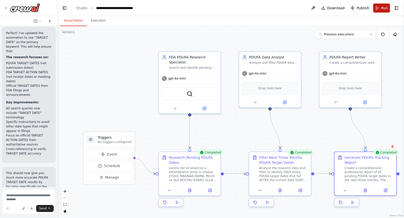
click at [384, 7] on span "Run" at bounding box center [384, 8] width 7 height 5
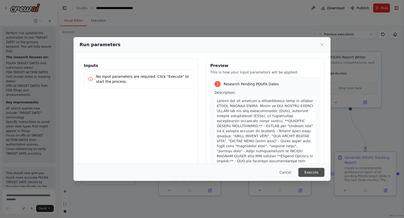
click at [309, 172] on button "Execute" at bounding box center [312, 172] width 26 height 9
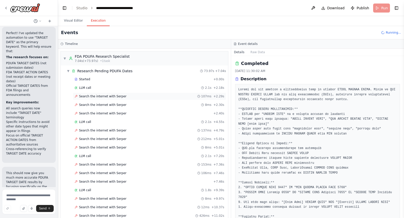
click at [102, 97] on span "Search the internet with Serper" at bounding box center [102, 96] width 47 height 4
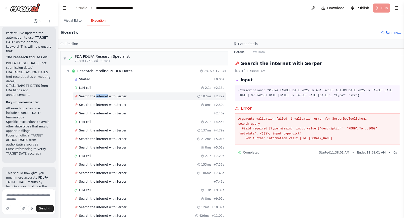
click at [102, 97] on span "Search the internet with Serper" at bounding box center [102, 96] width 47 height 4
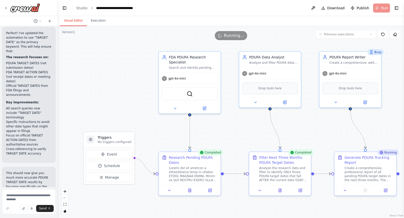
click at [73, 19] on button "Visual Editor" at bounding box center [73, 21] width 27 height 11
click at [211, 189] on icon at bounding box center [210, 190] width 4 height 4
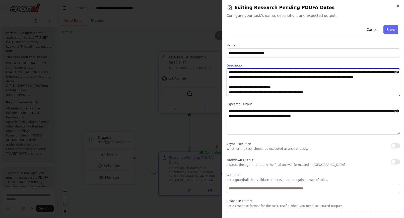
click at [336, 71] on textarea at bounding box center [314, 83] width 174 height 28
drag, startPoint x: 336, startPoint y: 71, endPoint x: 354, endPoint y: 69, distance: 18.7
click at [355, 71] on textarea at bounding box center [314, 83] width 174 height 28
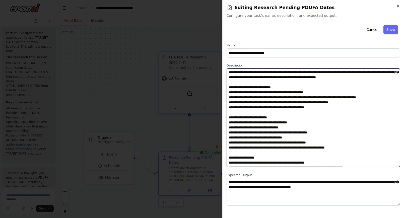
drag, startPoint x: 398, startPoint y: 94, endPoint x: 406, endPoint y: 180, distance: 86.5
click at [404, 180] on html "Hello! I'm the CrewAI assistant. What kind of automation do you want to build? …" at bounding box center [202, 109] width 404 height 218
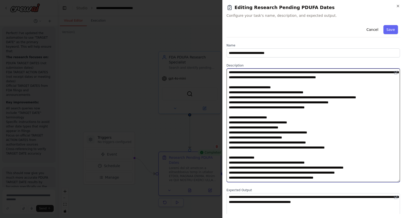
click at [298, 102] on textarea at bounding box center [314, 126] width 174 height 114
click at [312, 102] on textarea at bounding box center [314, 126] width 174 height 114
drag, startPoint x: 313, startPoint y: 103, endPoint x: 296, endPoint y: 109, distance: 18.1
click at [296, 109] on textarea at bounding box center [314, 126] width 174 height 114
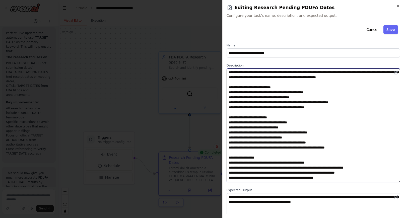
click at [271, 113] on textarea at bounding box center [314, 126] width 174 height 114
click at [324, 136] on textarea at bounding box center [314, 126] width 174 height 114
drag, startPoint x: 324, startPoint y: 136, endPoint x: 331, endPoint y: 136, distance: 7.0
click at [331, 136] on textarea at bounding box center [314, 126] width 174 height 114
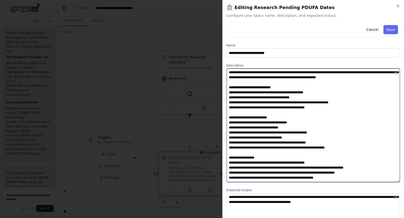
click at [305, 147] on textarea at bounding box center [314, 126] width 174 height 114
drag, startPoint x: 305, startPoint y: 147, endPoint x: 317, endPoint y: 146, distance: 12.1
click at [318, 146] on textarea at bounding box center [314, 126] width 174 height 114
click at [248, 150] on textarea at bounding box center [314, 126] width 174 height 114
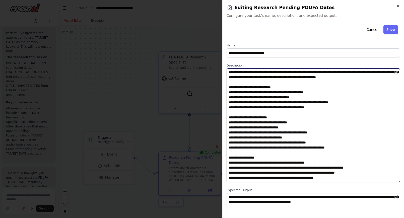
click at [248, 150] on textarea at bounding box center [314, 126] width 174 height 114
click at [246, 147] on textarea at bounding box center [314, 126] width 174 height 114
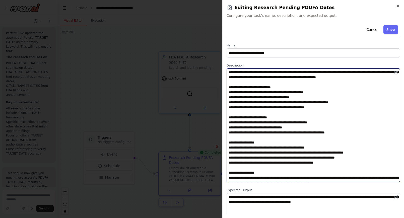
click at [261, 133] on textarea at bounding box center [314, 126] width 174 height 114
drag, startPoint x: 261, startPoint y: 133, endPoint x: 273, endPoint y: 133, distance: 11.6
click at [273, 133] on textarea at bounding box center [314, 126] width 174 height 114
click at [253, 151] on textarea at bounding box center [314, 126] width 174 height 114
click at [250, 151] on textarea at bounding box center [314, 126] width 174 height 114
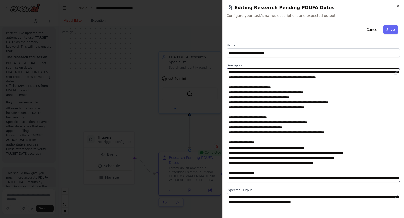
click at [250, 151] on textarea at bounding box center [314, 126] width 174 height 114
click at [235, 151] on textarea at bounding box center [314, 126] width 174 height 114
click at [265, 152] on textarea at bounding box center [314, 126] width 174 height 114
click at [296, 153] on textarea at bounding box center [314, 126] width 174 height 114
click at [316, 158] on textarea at bounding box center [314, 126] width 174 height 114
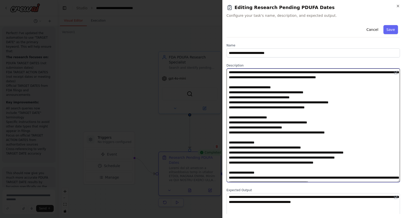
drag, startPoint x: 230, startPoint y: 158, endPoint x: 236, endPoint y: 164, distance: 8.9
click at [236, 164] on textarea at bounding box center [314, 126] width 174 height 114
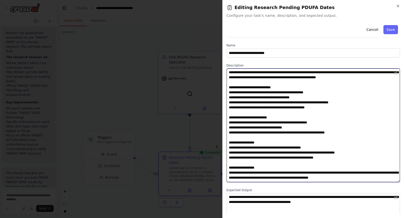
click at [290, 159] on textarea at bounding box center [314, 126] width 174 height 114
click at [295, 158] on textarea at bounding box center [314, 126] width 174 height 114
click at [304, 158] on textarea at bounding box center [314, 126] width 174 height 114
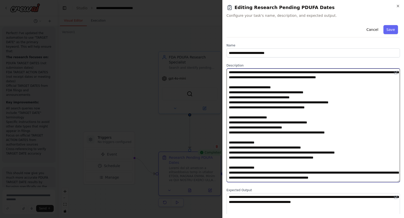
click at [304, 158] on textarea at bounding box center [314, 126] width 174 height 114
click at [322, 158] on textarea at bounding box center [314, 126] width 174 height 114
click at [348, 157] on textarea at bounding box center [314, 126] width 174 height 114
click at [362, 158] on textarea at bounding box center [314, 126] width 174 height 114
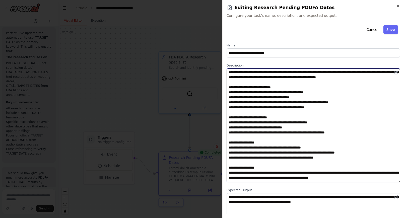
click at [362, 158] on textarea at bounding box center [314, 126] width 174 height 114
click at [313, 158] on textarea at bounding box center [314, 126] width 174 height 114
drag, startPoint x: 312, startPoint y: 157, endPoint x: 380, endPoint y: 157, distance: 68.3
click at [380, 157] on textarea at bounding box center [314, 126] width 174 height 114
click at [269, 157] on textarea at bounding box center [314, 126] width 174 height 114
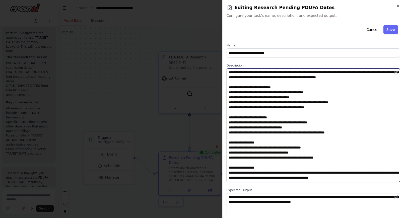
click at [308, 165] on textarea at bounding box center [314, 126] width 174 height 114
drag, startPoint x: 228, startPoint y: 163, endPoint x: 227, endPoint y: 170, distance: 6.3
click at [227, 170] on textarea at bounding box center [314, 126] width 174 height 114
click at [309, 163] on textarea at bounding box center [314, 126] width 174 height 114
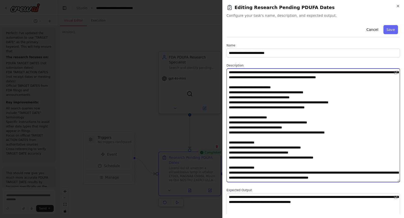
click at [309, 163] on textarea at bounding box center [314, 126] width 174 height 114
click at [330, 162] on textarea at bounding box center [314, 126] width 174 height 114
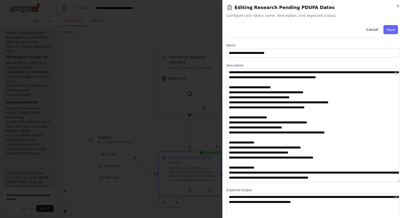
scroll to position [9, 0]
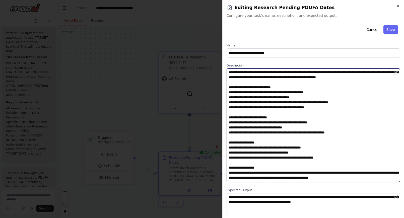
click at [253, 168] on textarea at bounding box center [314, 126] width 174 height 114
drag, startPoint x: 253, startPoint y: 168, endPoint x: 264, endPoint y: 166, distance: 11.7
click at [265, 167] on textarea at bounding box center [314, 126] width 174 height 114
click at [274, 178] on textarea at bounding box center [314, 126] width 174 height 114
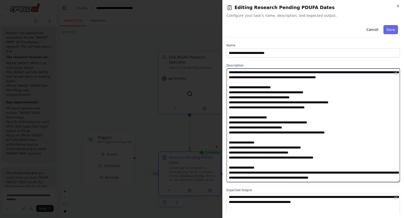
drag, startPoint x: 274, startPoint y: 178, endPoint x: 296, endPoint y: 178, distance: 22.4
click at [296, 178] on textarea at bounding box center [314, 126] width 174 height 114
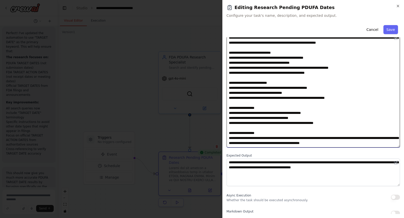
scroll to position [39, 0]
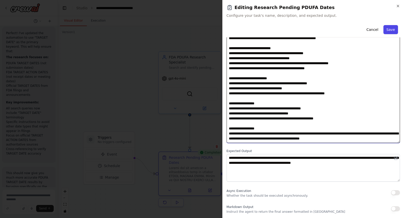
type textarea "**********"
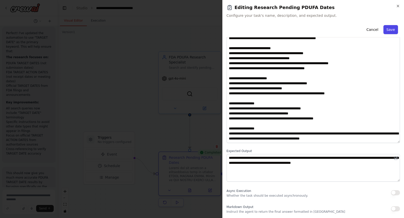
click at [389, 32] on button "Save" at bounding box center [391, 29] width 15 height 9
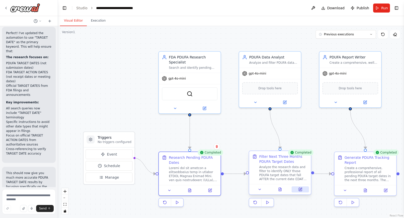
click at [303, 190] on button at bounding box center [300, 190] width 17 height 6
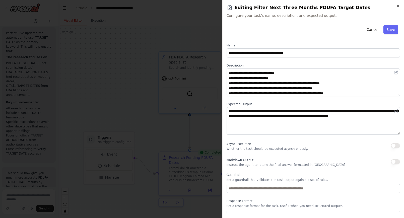
scroll to position [15, 0]
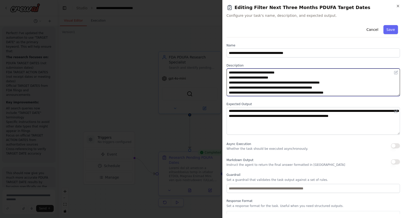
click at [266, 87] on textarea "**********" at bounding box center [314, 83] width 174 height 28
click at [256, 93] on textarea at bounding box center [314, 83] width 174 height 28
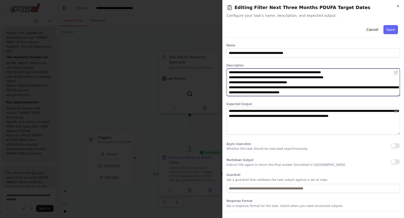
scroll to position [16, 0]
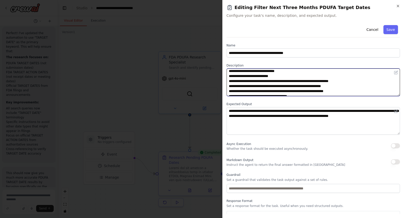
click at [302, 85] on textarea at bounding box center [314, 83] width 174 height 28
drag, startPoint x: 302, startPoint y: 85, endPoint x: 318, endPoint y: 85, distance: 16.6
click at [318, 85] on textarea at bounding box center [314, 83] width 174 height 28
click at [324, 77] on textarea at bounding box center [314, 83] width 174 height 28
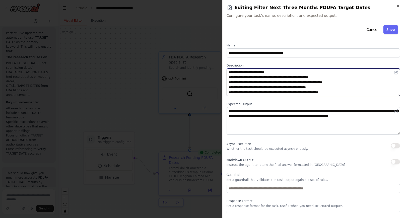
scroll to position [64, 0]
click at [265, 79] on textarea at bounding box center [314, 83] width 174 height 28
click at [236, 82] on textarea at bounding box center [314, 83] width 174 height 28
click at [236, 87] on textarea at bounding box center [314, 83] width 174 height 28
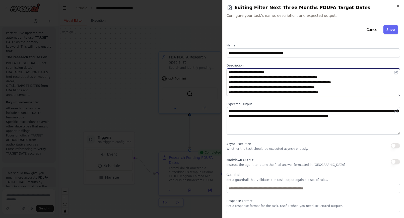
click at [236, 91] on textarea at bounding box center [314, 83] width 174 height 28
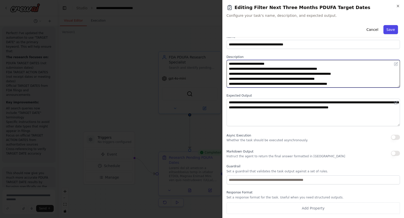
type textarea "**********"
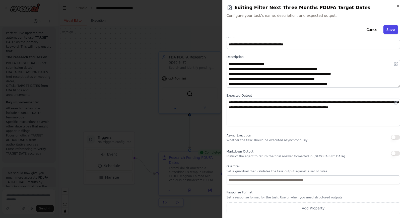
click at [393, 28] on button "Save" at bounding box center [391, 29] width 15 height 9
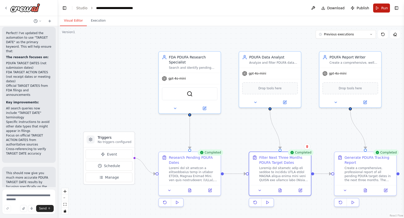
click at [384, 6] on span "Run" at bounding box center [384, 8] width 7 height 5
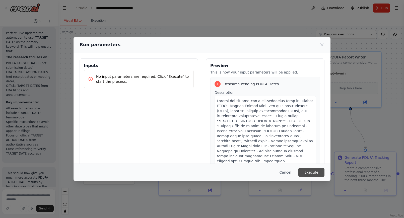
click at [315, 174] on button "Execute" at bounding box center [312, 172] width 26 height 9
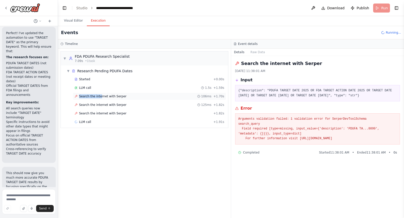
click at [100, 94] on span "Search the internet with Serper" at bounding box center [102, 96] width 47 height 4
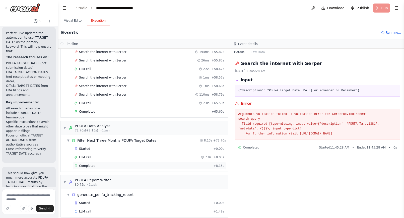
scroll to position [844, 0]
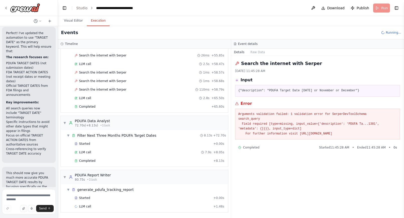
click at [339, 133] on pre "Arguments validation failed: 1 validation error for SerperDevToolSchema search_…" at bounding box center [318, 124] width 159 height 25
click at [280, 89] on pre "{"description": "PDUFA Target Date [DATE] or November or December"}" at bounding box center [318, 90] width 159 height 5
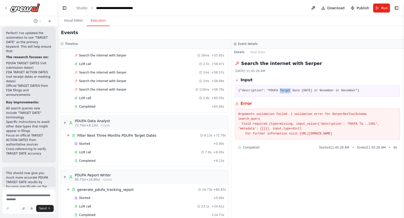
click at [280, 89] on pre "{"description": "PDUFA Target Date [DATE] or November or December"}" at bounding box center [318, 90] width 159 height 5
click at [254, 89] on pre "{"description": "PDUFA Target Date [DATE] or November or December"}" at bounding box center [318, 90] width 159 height 5
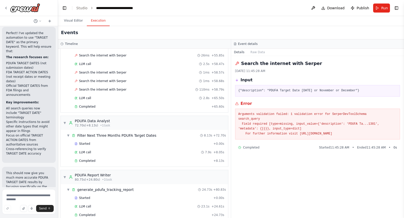
click at [265, 124] on pre "Arguments validation failed: 1 validation error for SerperDevToolSchema search_…" at bounding box center [318, 124] width 159 height 25
click at [283, 134] on pre "Arguments validation failed: 1 validation error for SerperDevToolSchema search_…" at bounding box center [318, 124] width 159 height 25
click at [286, 143] on div "Search the internet with [PERSON_NAME] [DATE] 11:45:28 AM Input {"description":…" at bounding box center [317, 137] width 173 height 162
click at [304, 126] on pre "Arguments validation failed: 1 validation error for SerperDevToolSchema search_…" at bounding box center [318, 124] width 159 height 25
click at [247, 133] on pre "Arguments validation failed: 1 validation error for SerperDevToolSchema search_…" at bounding box center [318, 124] width 159 height 25
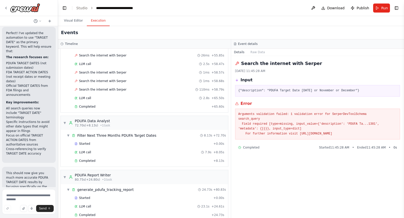
drag, startPoint x: 247, startPoint y: 133, endPoint x: 375, endPoint y: 133, distance: 127.6
click at [375, 133] on pre "Arguments validation failed: 1 validation error for SerperDevToolSchema search_…" at bounding box center [318, 124] width 159 height 25
copy pre "For further information visit [URL][DOMAIN_NAME]"
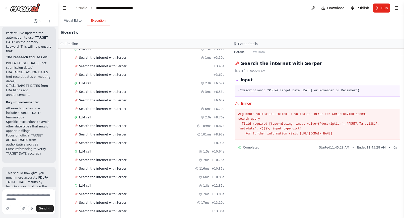
scroll to position [0, 0]
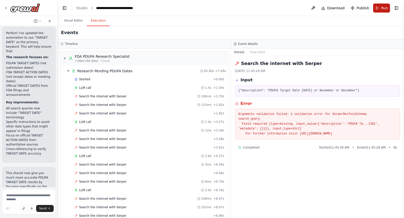
click at [381, 8] on button "Run" at bounding box center [381, 8] width 17 height 9
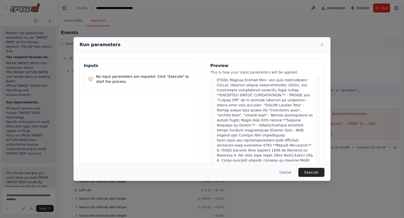
scroll to position [26, 0]
click at [316, 172] on button "Execute" at bounding box center [312, 172] width 26 height 9
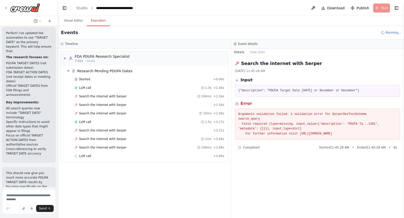
click at [274, 115] on pre "Arguments validation failed: 1 validation error for SerperDevToolSchema search_…" at bounding box center [318, 124] width 159 height 25
click at [274, 114] on pre "Arguments validation failed: 1 validation error for SerperDevToolSchema search_…" at bounding box center [318, 124] width 159 height 25
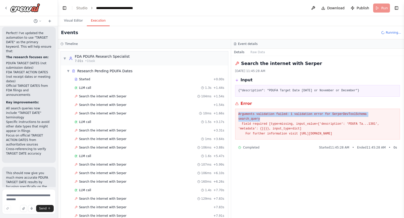
drag, startPoint x: 238, startPoint y: 114, endPoint x: 376, endPoint y: 121, distance: 138.3
click at [376, 121] on pre "Arguments validation failed: 1 validation error for SerperDevToolSchema search_…" at bounding box center [318, 124] width 159 height 25
copy pre "Arguments validation failed: 1 validation error for SerperDevToolSchema search_…"
click at [19, 195] on textarea at bounding box center [29, 201] width 54 height 25
paste textarea "**********"
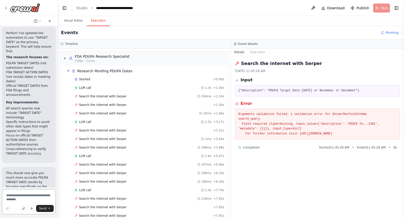
type textarea "**********"
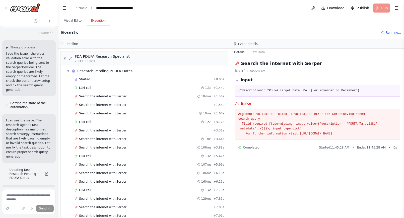
scroll to position [1713, 0]
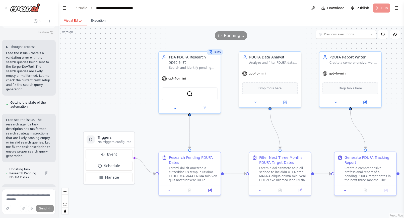
click at [77, 18] on button "Visual Editor" at bounding box center [73, 21] width 27 height 11
click at [212, 188] on icon at bounding box center [210, 190] width 4 height 4
click at [207, 191] on button at bounding box center [209, 190] width 17 height 6
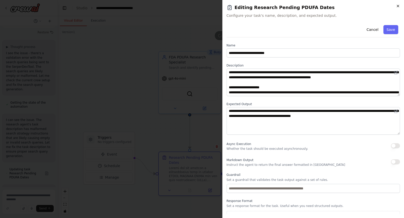
click at [397, 5] on icon "button" at bounding box center [398, 6] width 4 height 4
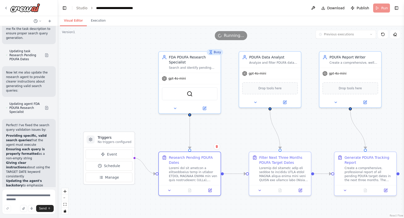
scroll to position [1901, 0]
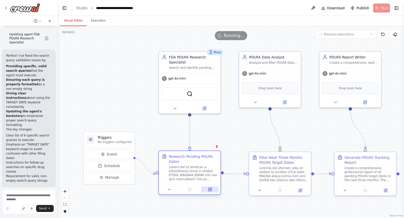
click at [213, 188] on button at bounding box center [209, 190] width 17 height 6
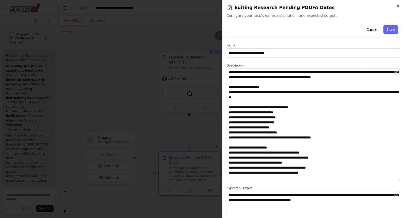
drag, startPoint x: 399, startPoint y: 94, endPoint x: 402, endPoint y: 179, distance: 84.4
click at [402, 179] on div "**********" at bounding box center [314, 109] width 182 height 218
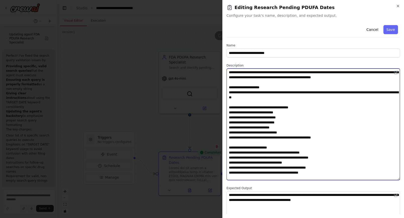
click at [341, 73] on textarea at bounding box center [314, 125] width 174 height 112
drag, startPoint x: 341, startPoint y: 73, endPoint x: 352, endPoint y: 73, distance: 10.3
click at [352, 73] on textarea at bounding box center [314, 125] width 174 height 112
click at [253, 113] on textarea at bounding box center [314, 125] width 174 height 112
drag, startPoint x: 253, startPoint y: 113, endPoint x: 264, endPoint y: 113, distance: 11.1
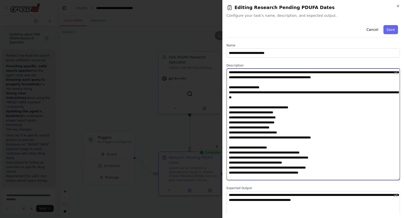
click at [264, 113] on textarea at bounding box center [314, 125] width 174 height 112
click at [251, 116] on textarea at bounding box center [314, 125] width 174 height 112
drag, startPoint x: 251, startPoint y: 116, endPoint x: 268, endPoint y: 115, distance: 16.6
click at [268, 115] on textarea at bounding box center [314, 125] width 174 height 112
click at [254, 121] on textarea at bounding box center [314, 125] width 174 height 112
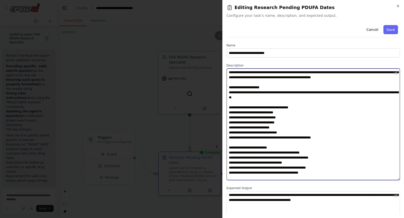
drag, startPoint x: 254, startPoint y: 121, endPoint x: 263, endPoint y: 121, distance: 8.8
click at [263, 121] on textarea at bounding box center [314, 125] width 174 height 112
click at [248, 128] on textarea at bounding box center [314, 125] width 174 height 112
drag, startPoint x: 248, startPoint y: 128, endPoint x: 274, endPoint y: 127, distance: 25.6
click at [274, 127] on textarea at bounding box center [314, 125] width 174 height 112
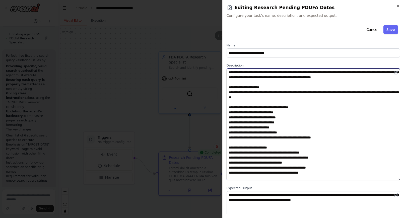
drag, startPoint x: 229, startPoint y: 127, endPoint x: 229, endPoint y: 132, distance: 5.0
click at [229, 132] on textarea at bounding box center [314, 125] width 174 height 112
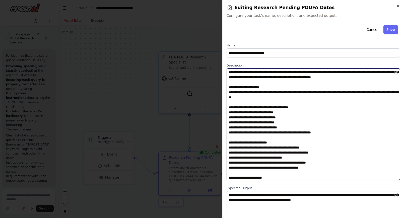
click at [247, 127] on textarea at bounding box center [314, 125] width 174 height 112
type textarea "**********"
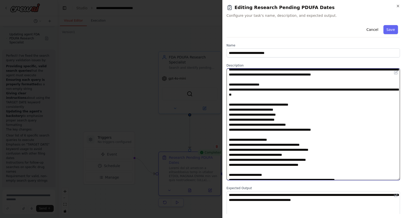
scroll to position [0, 0]
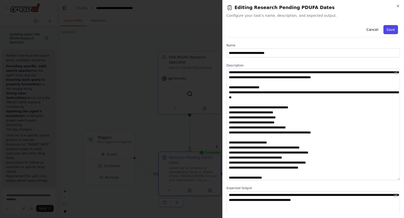
click at [394, 25] on button "Save" at bounding box center [391, 29] width 15 height 9
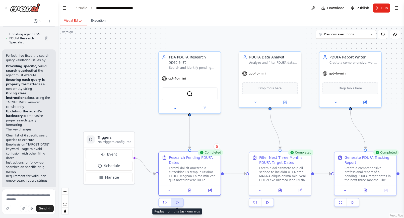
click at [179, 203] on button at bounding box center [177, 203] width 12 height 8
click at [97, 18] on button "Execution" at bounding box center [98, 21] width 23 height 11
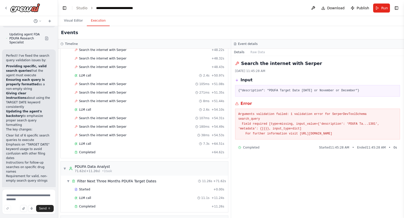
scroll to position [861, 0]
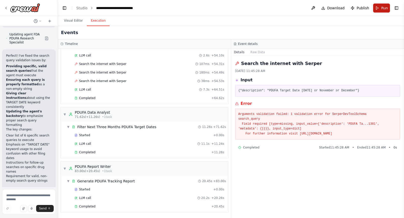
click at [382, 5] on button "Run" at bounding box center [381, 8] width 17 height 9
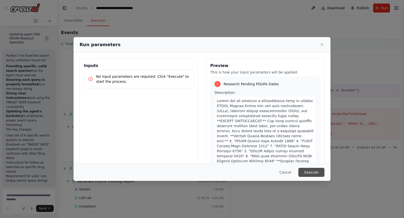
click at [316, 175] on button "Execute" at bounding box center [312, 172] width 26 height 9
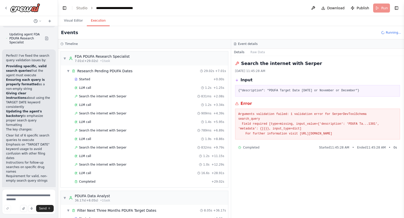
scroll to position [75, 0]
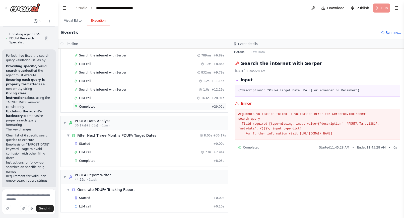
click at [86, 106] on span "Completed" at bounding box center [87, 107] width 16 height 4
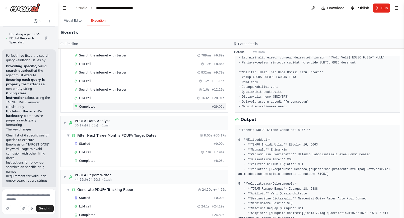
scroll to position [160, 0]
click at [110, 162] on div "Completed" at bounding box center [143, 161] width 137 height 4
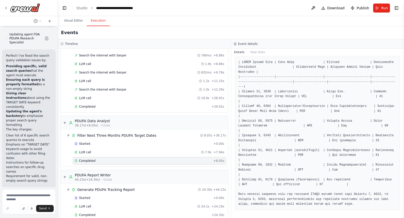
scroll to position [139, 0]
click at [127, 106] on div "Completed" at bounding box center [142, 107] width 135 height 4
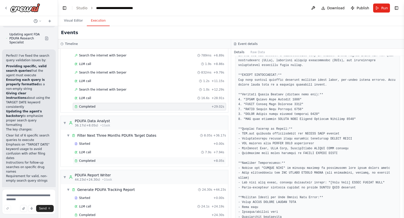
scroll to position [84, 0]
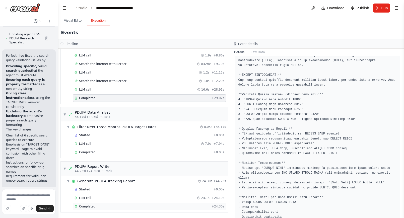
click at [90, 205] on span "Completed" at bounding box center [87, 207] width 16 height 4
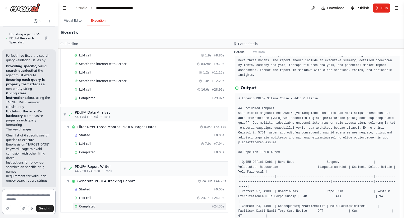
click at [14, 196] on textarea at bounding box center [29, 201] width 54 height 25
type textarea "**********"
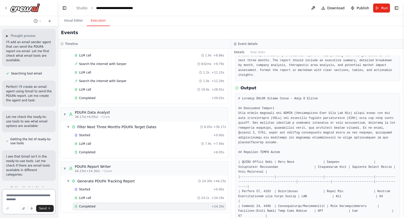
scroll to position [2143, 0]
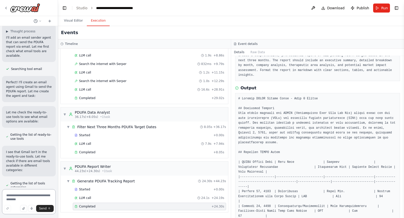
click at [25, 195] on textarea at bounding box center [29, 201] width 54 height 25
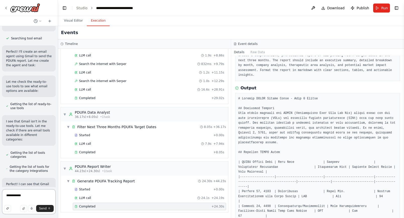
scroll to position [2179, 0]
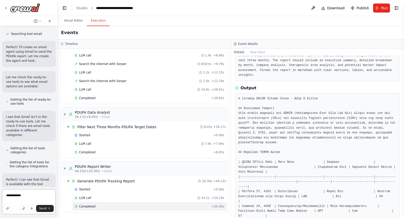
type textarea "**********"
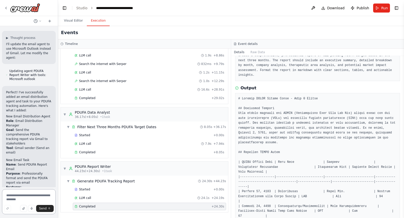
scroll to position [2577, 0]
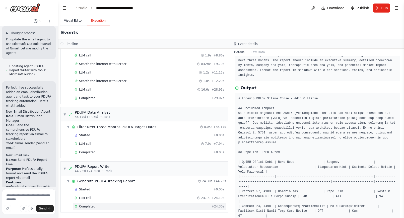
click at [71, 19] on button "Visual Editor" at bounding box center [73, 21] width 27 height 11
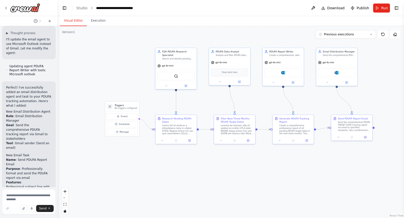
drag, startPoint x: 363, startPoint y: 131, endPoint x: 321, endPoint y: 107, distance: 48.8
click at [320, 107] on div ".deletable-edge-delete-btn { width: 20px; height: 20px; border: 0px solid #ffff…" at bounding box center [231, 122] width 346 height 192
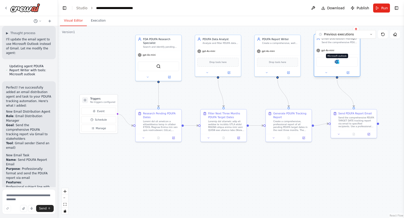
click at [336, 64] on img at bounding box center [337, 62] width 5 height 5
click at [27, 195] on textarea at bounding box center [29, 201] width 54 height 25
type textarea "**********"
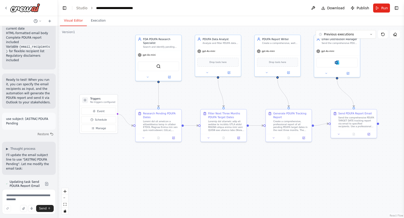
scroll to position [3324, 0]
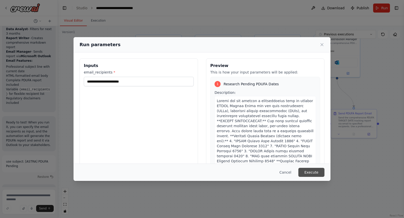
click at [319, 175] on button "Execute" at bounding box center [312, 172] width 26 height 9
click at [314, 174] on button "Execute" at bounding box center [312, 172] width 26 height 9
click at [314, 168] on div "Cancel Execute" at bounding box center [202, 172] width 257 height 17
click at [314, 172] on button "Execute" at bounding box center [312, 172] width 26 height 9
click at [317, 171] on button "Execute" at bounding box center [312, 172] width 26 height 9
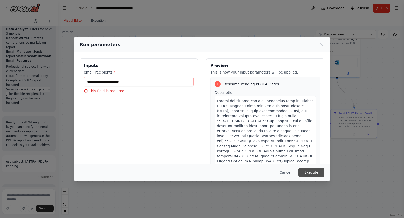
click at [312, 173] on button "Execute" at bounding box center [312, 172] width 26 height 9
click at [288, 172] on button "Cancel" at bounding box center [286, 172] width 20 height 9
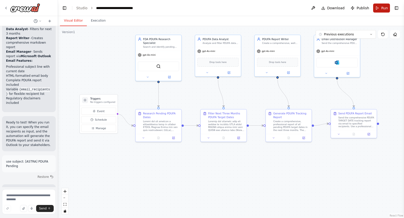
click at [383, 7] on span "Run" at bounding box center [384, 8] width 7 height 5
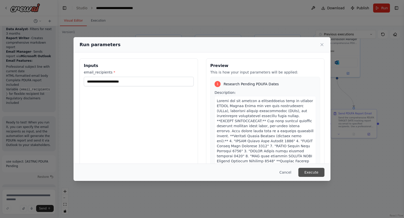
click at [313, 173] on button "Execute" at bounding box center [312, 172] width 26 height 9
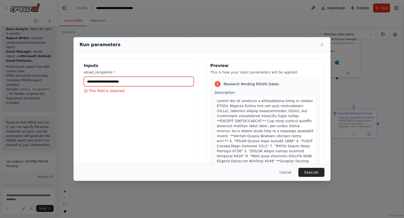
click at [112, 82] on input "email_recipients *" at bounding box center [139, 82] width 110 height 10
type input "**********"
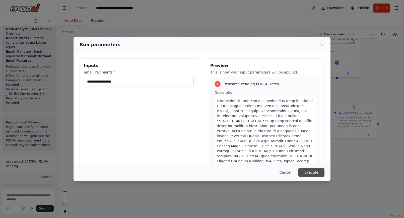
click at [316, 172] on button "Execute" at bounding box center [312, 172] width 26 height 9
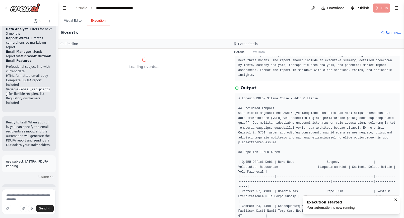
scroll to position [0, 0]
